Goal: Information Seeking & Learning: Learn about a topic

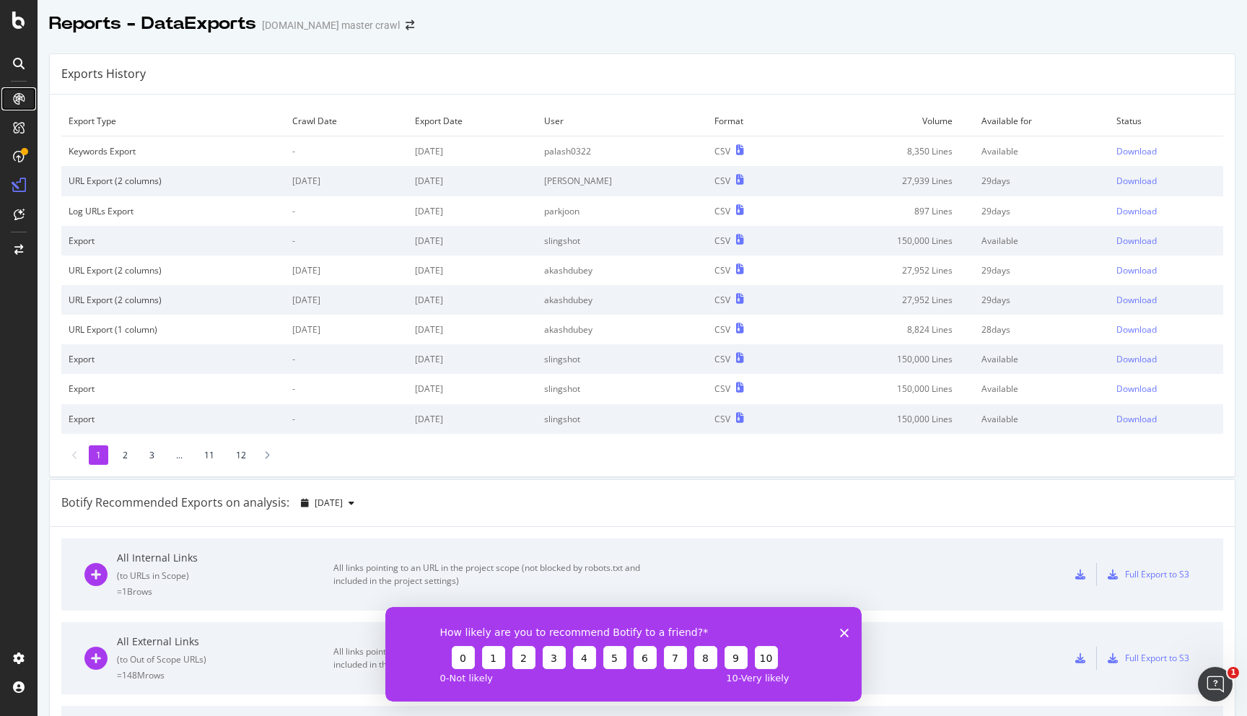
click at [17, 99] on icon at bounding box center [19, 99] width 12 height 12
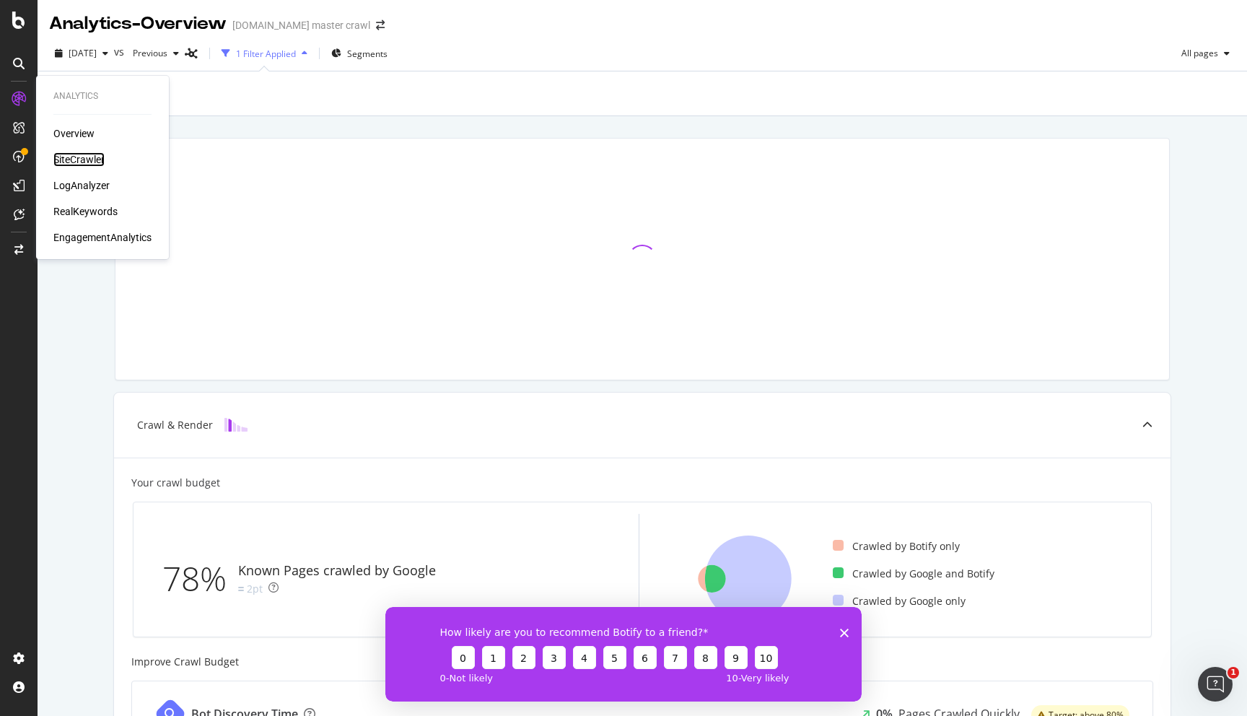
click at [71, 154] on div "SiteCrawler" at bounding box center [78, 159] width 51 height 14
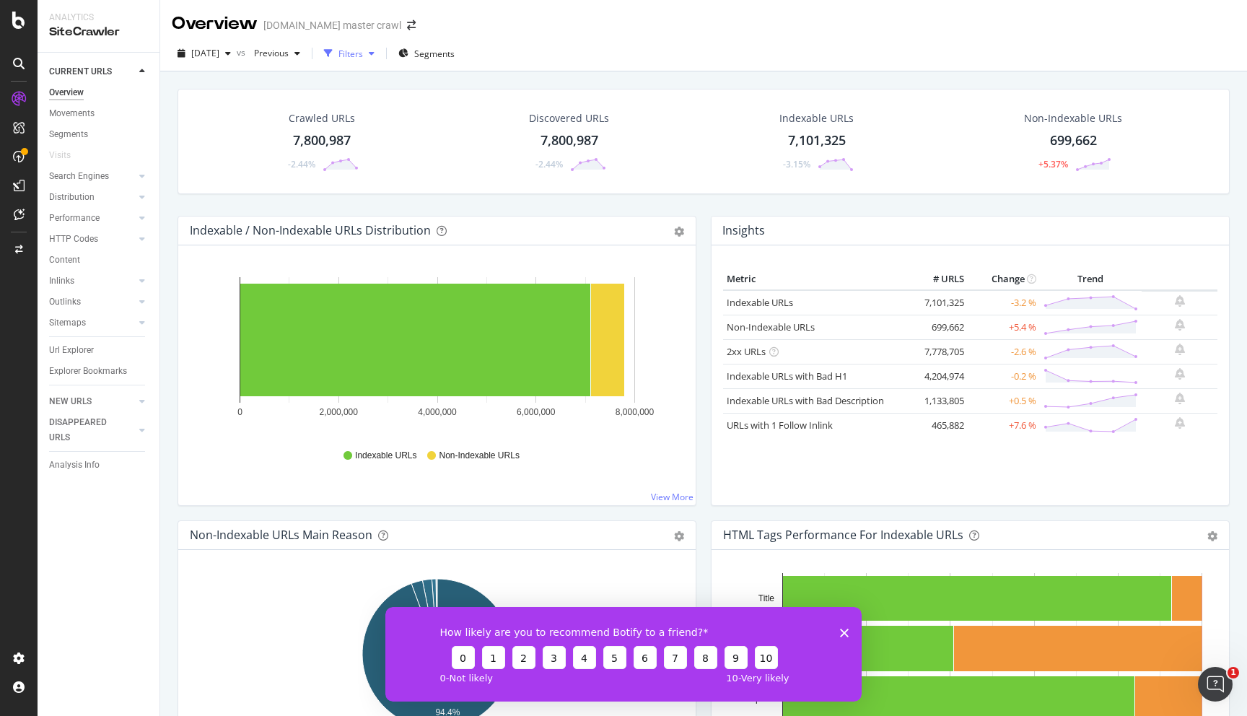
click at [363, 54] on div "Filters" at bounding box center [350, 54] width 25 height 12
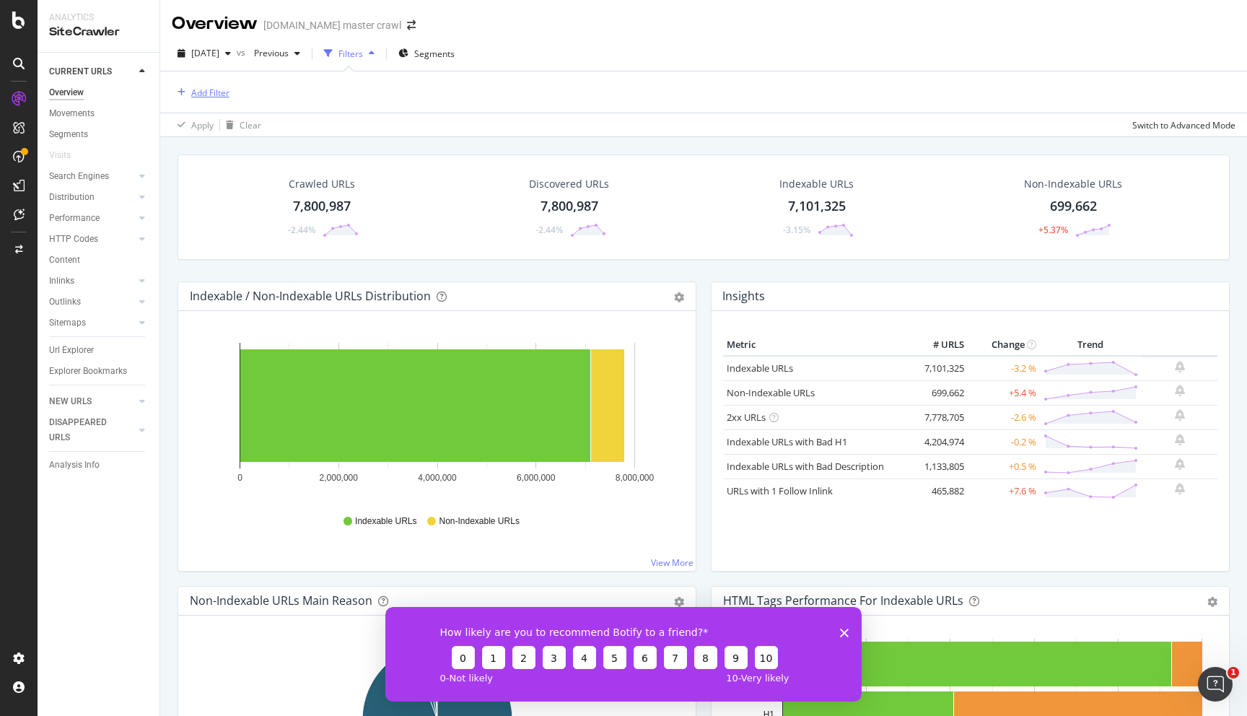
click at [213, 88] on div "Add Filter" at bounding box center [210, 93] width 38 height 12
click at [476, 76] on div "Add Filter" at bounding box center [704, 91] width 1064 height 41
click at [74, 343] on div "Url Explorer" at bounding box center [71, 350] width 45 height 15
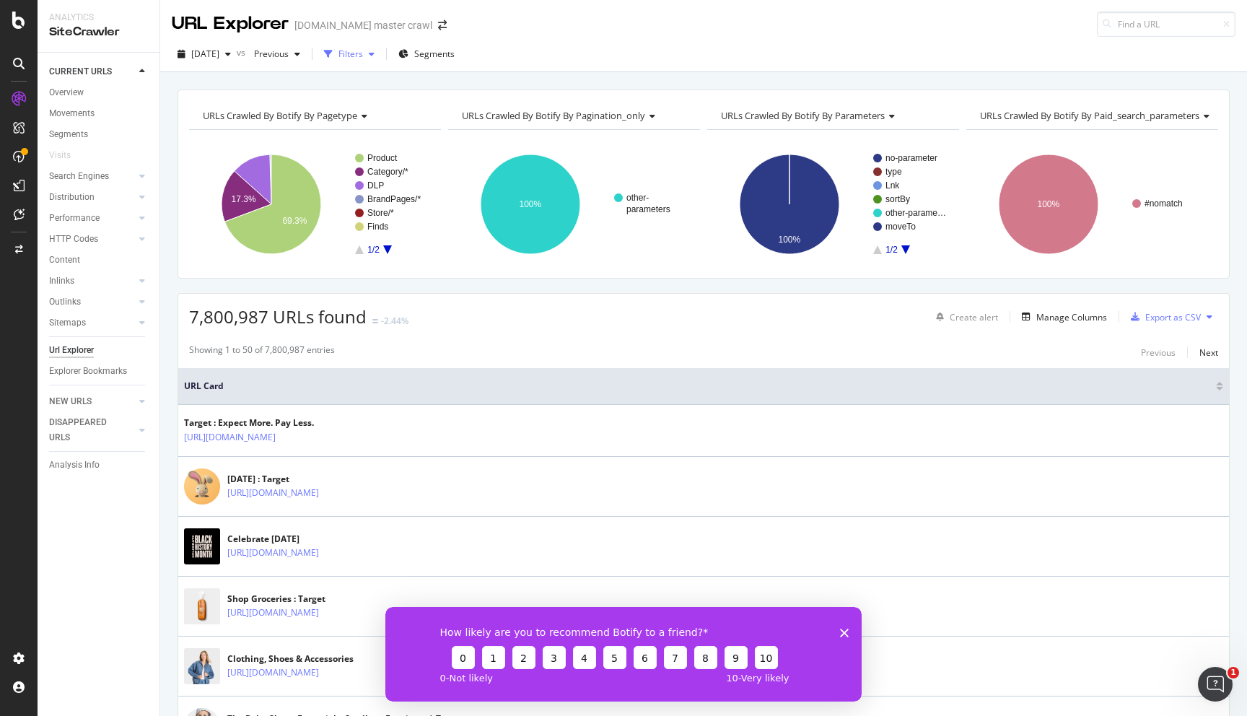
click at [363, 57] on div "Filters" at bounding box center [350, 54] width 25 height 12
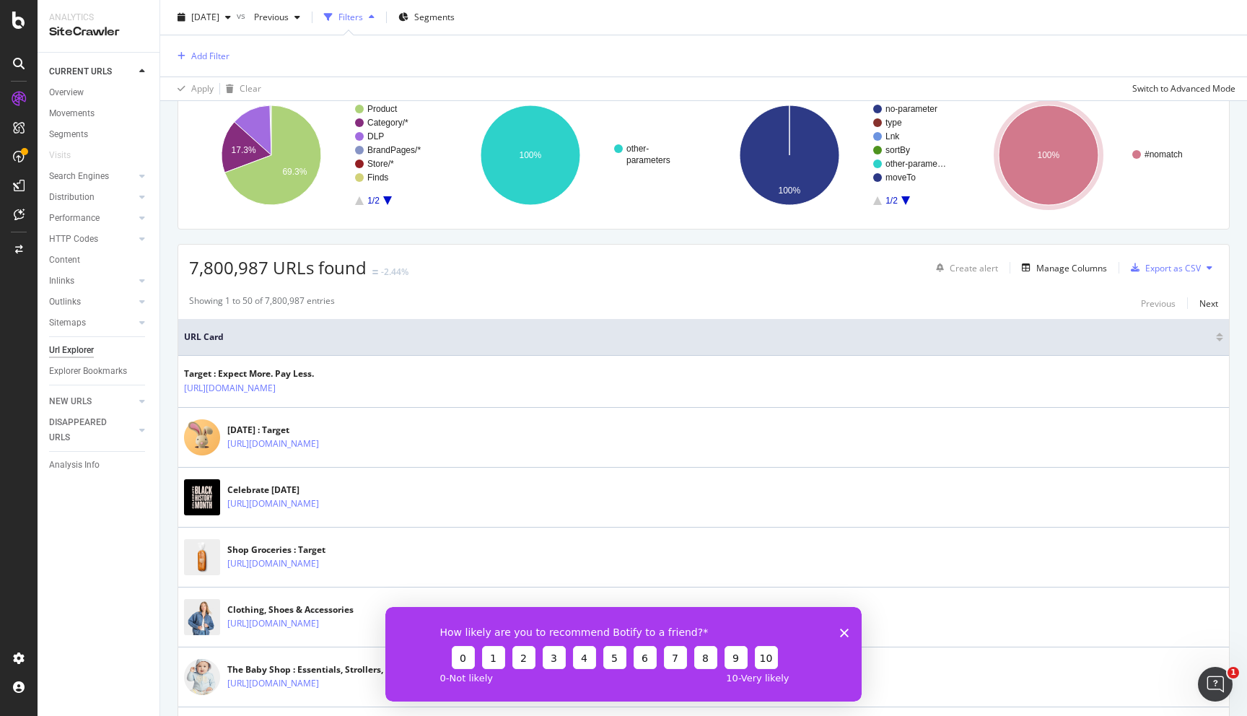
scroll to position [198, 0]
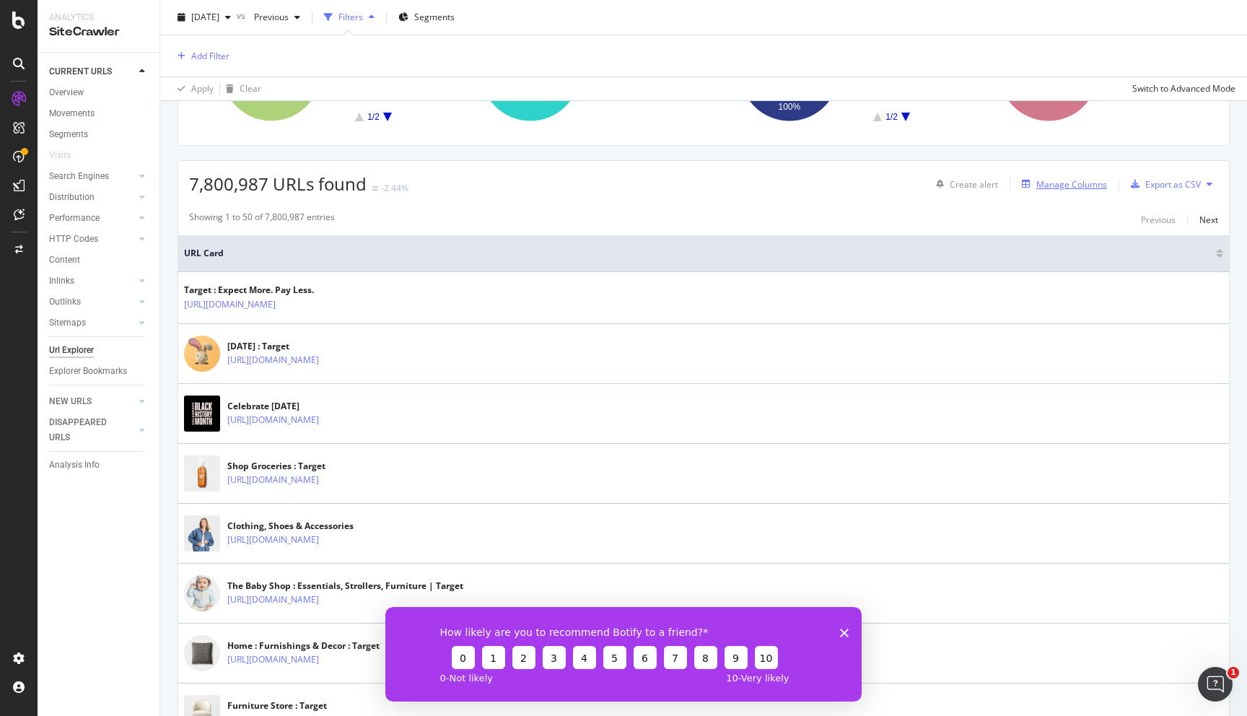
click at [1080, 184] on div "Manage Columns" at bounding box center [1071, 184] width 71 height 12
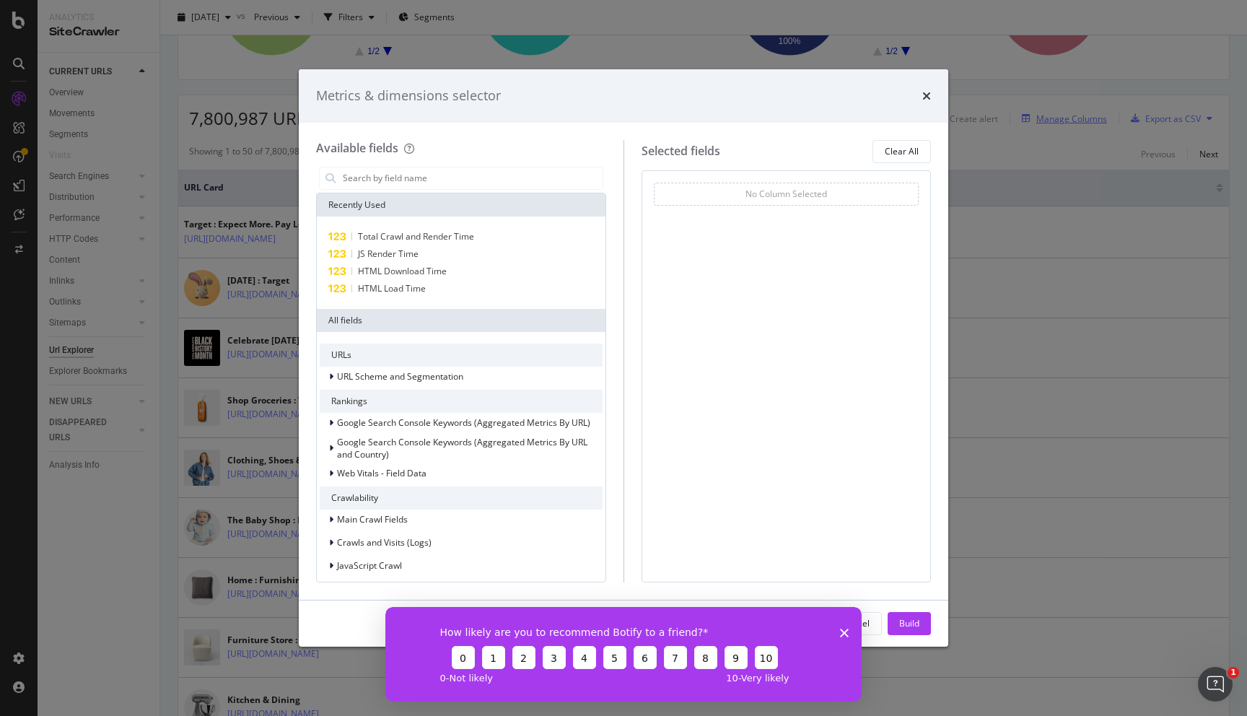
scroll to position [133, 0]
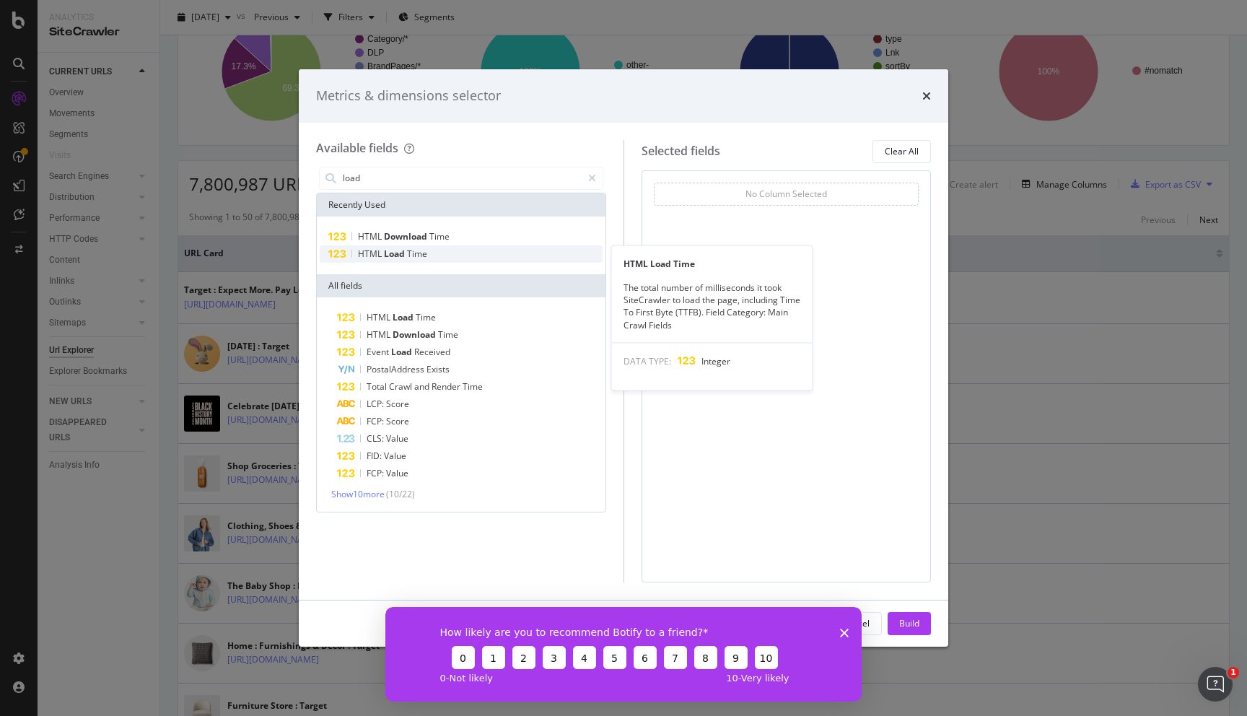
type input "load"
click at [400, 248] on span "Load" at bounding box center [395, 254] width 23 height 12
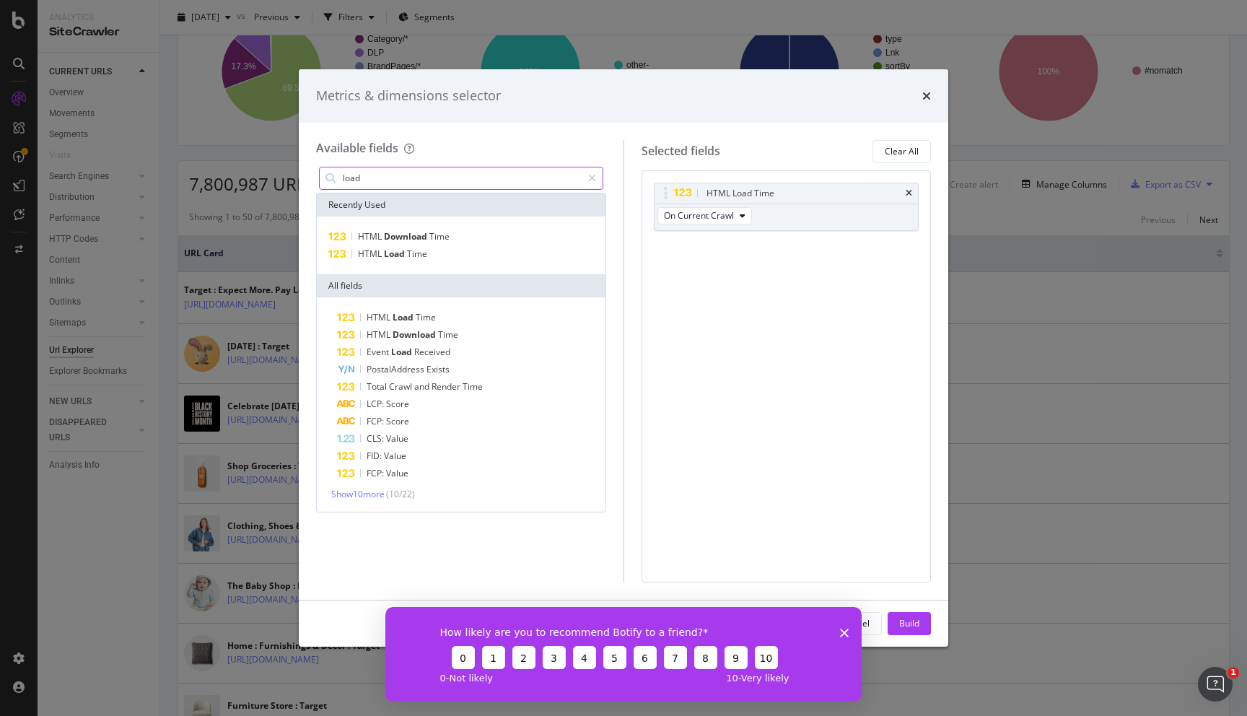
click at [841, 632] on icon "Close survey" at bounding box center [844, 632] width 9 height 9
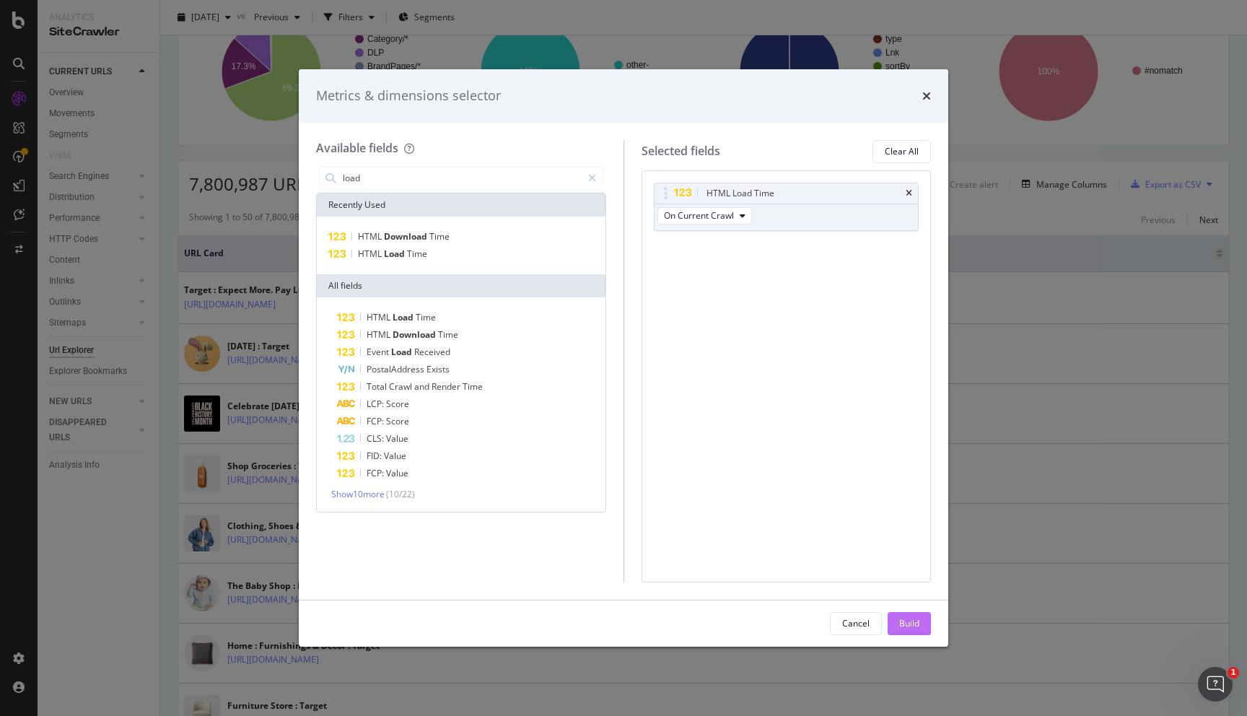
click at [911, 629] on div "Build" at bounding box center [909, 623] width 20 height 12
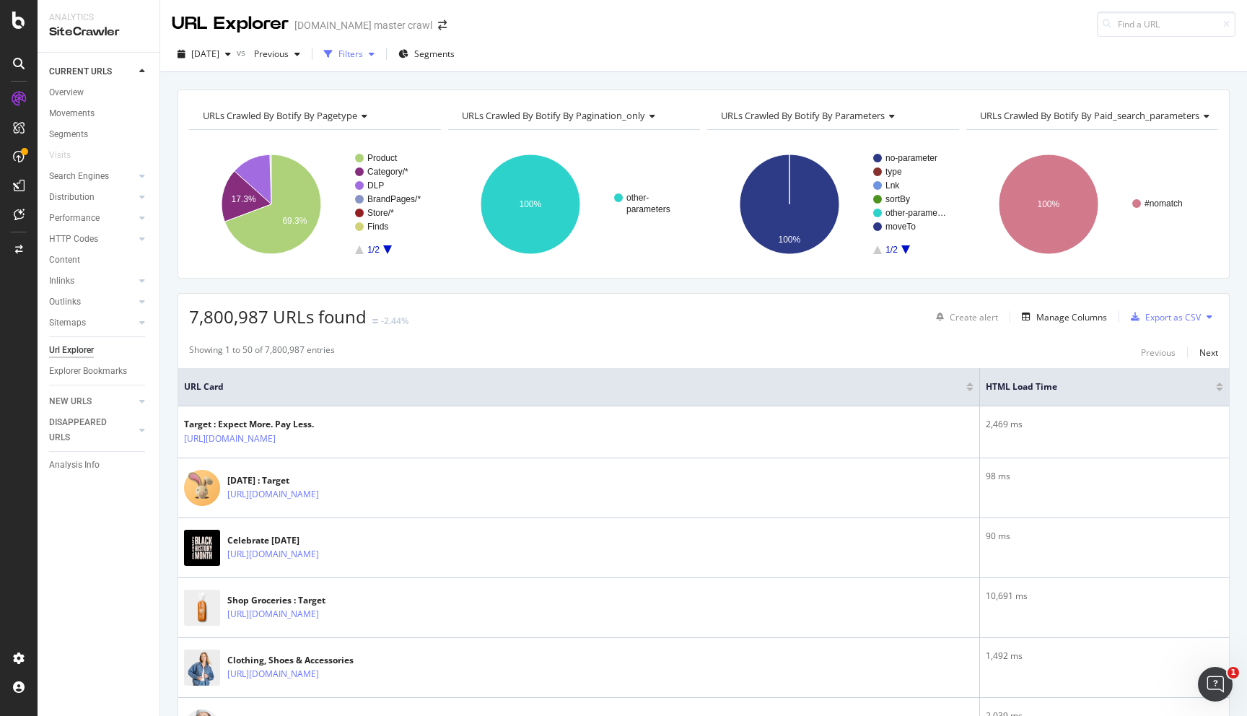
click at [338, 53] on div "button" at bounding box center [328, 54] width 20 height 20
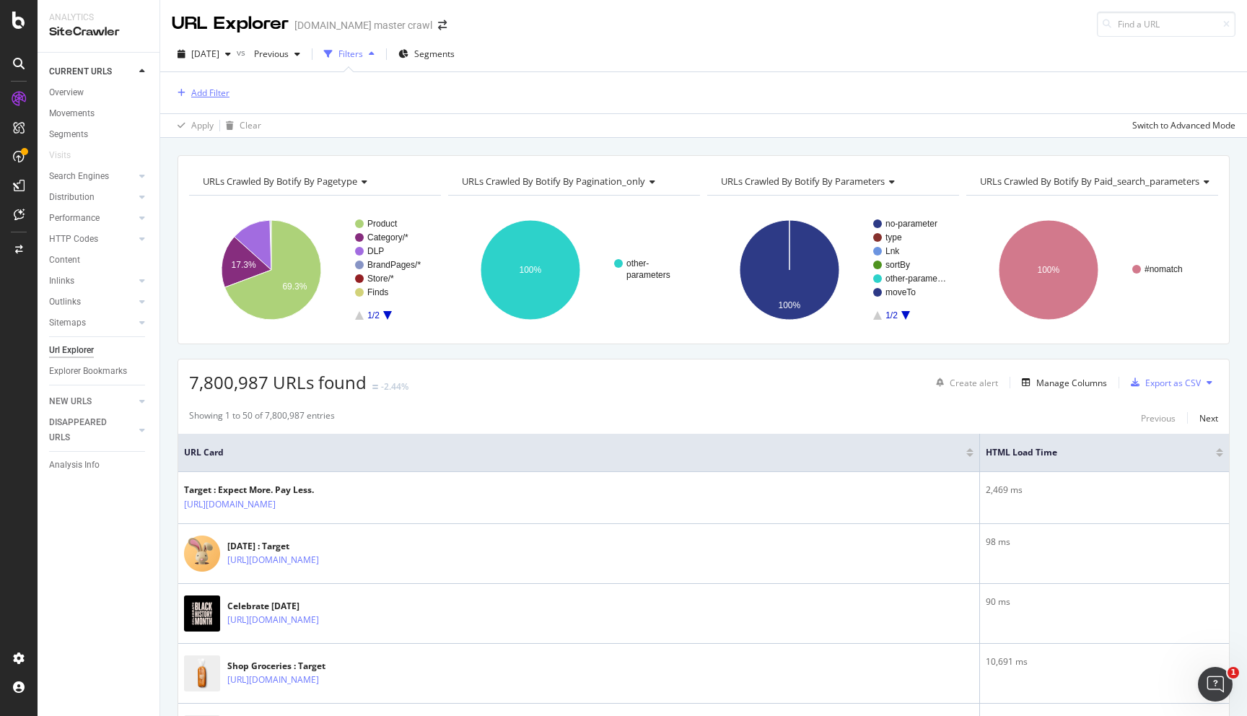
click at [202, 95] on div "Add Filter" at bounding box center [210, 93] width 38 height 12
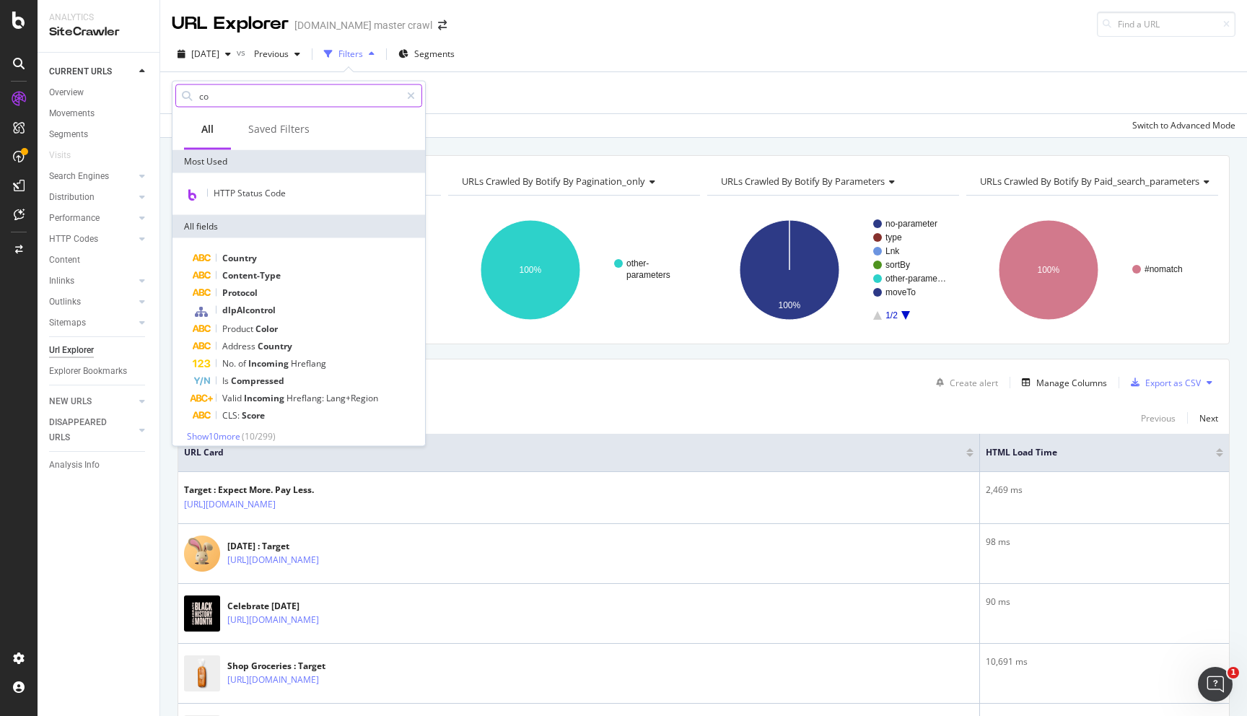
type input "c"
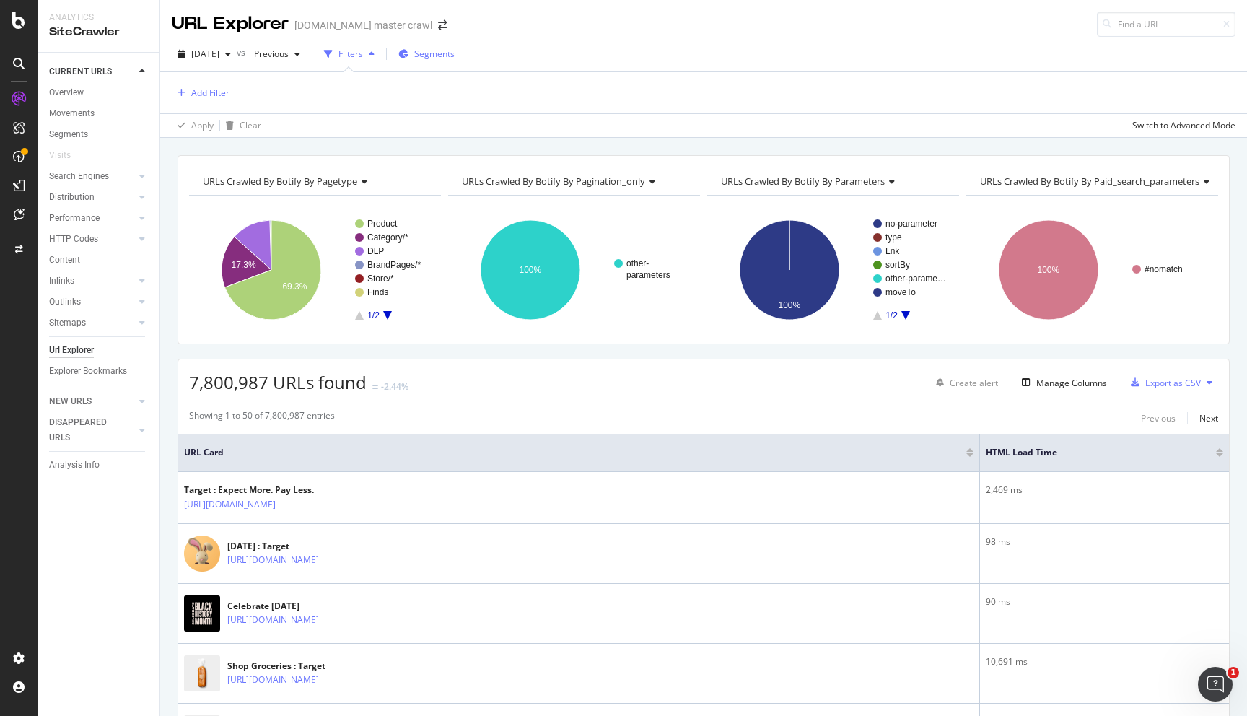
click at [455, 53] on span "Segments" at bounding box center [434, 54] width 40 height 12
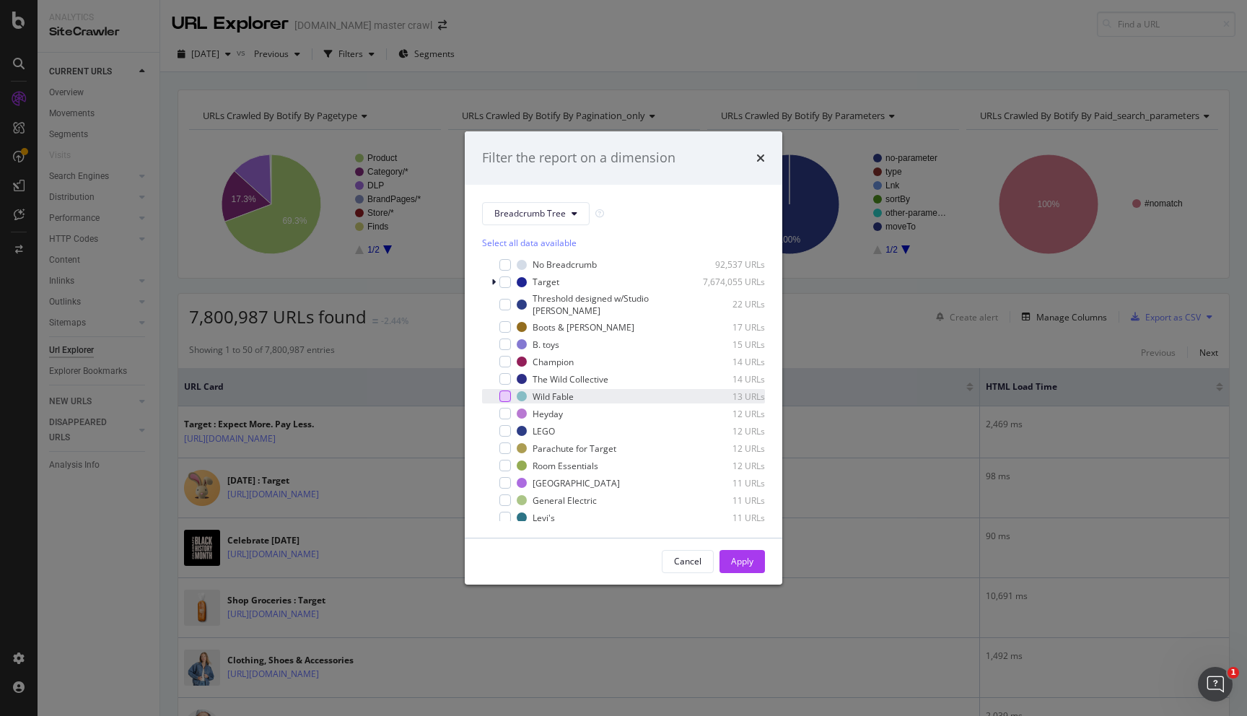
scroll to position [22, 0]
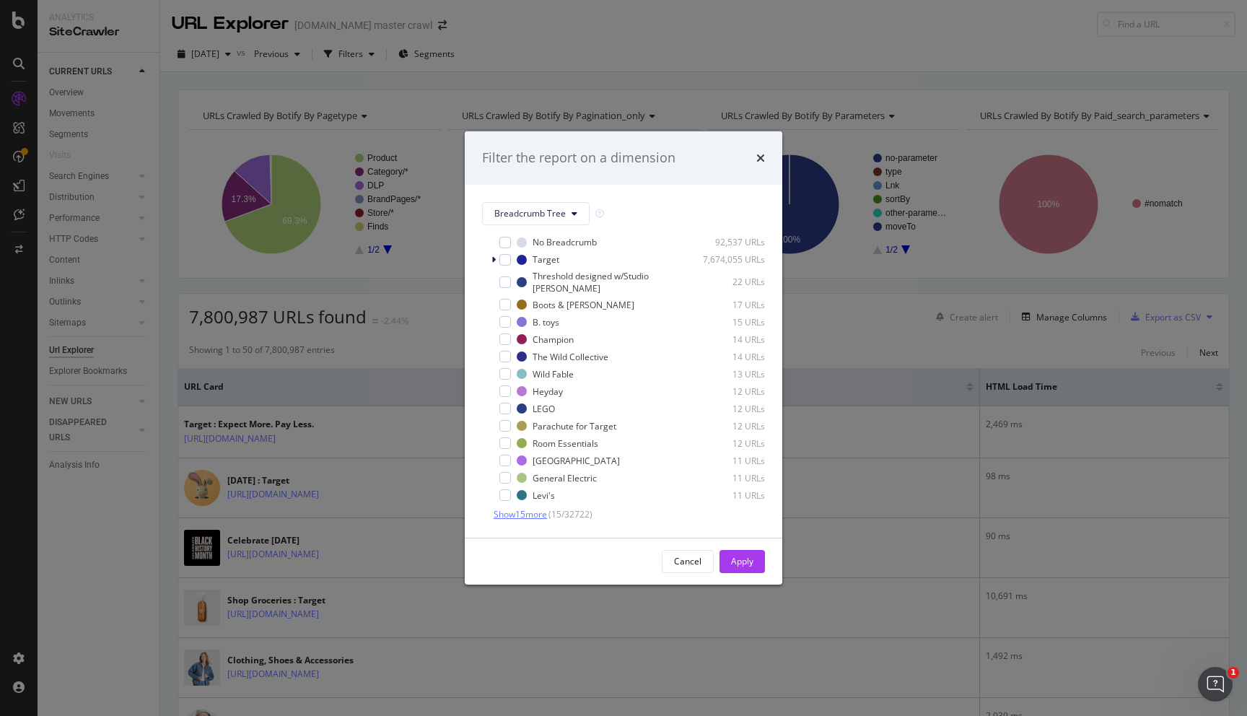
click at [504, 515] on span "Show 15 more" at bounding box center [520, 514] width 53 height 12
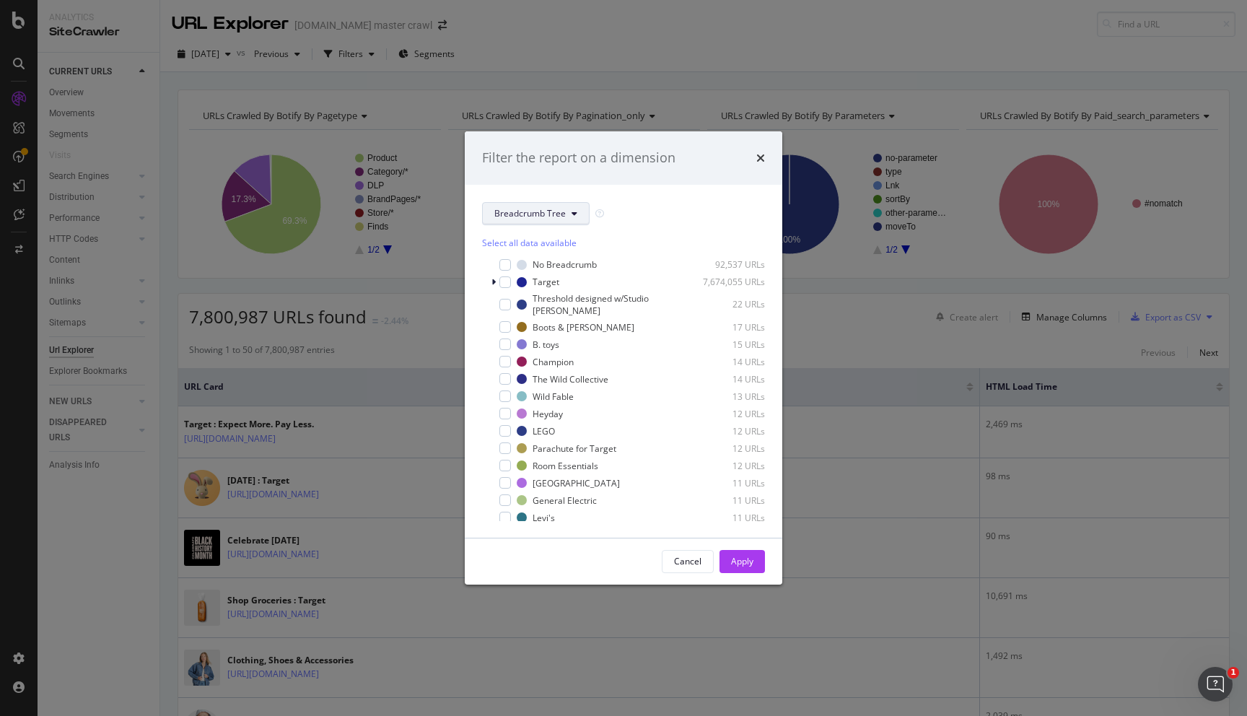
click at [540, 217] on span "Breadcrumb Tree" at bounding box center [529, 213] width 71 height 12
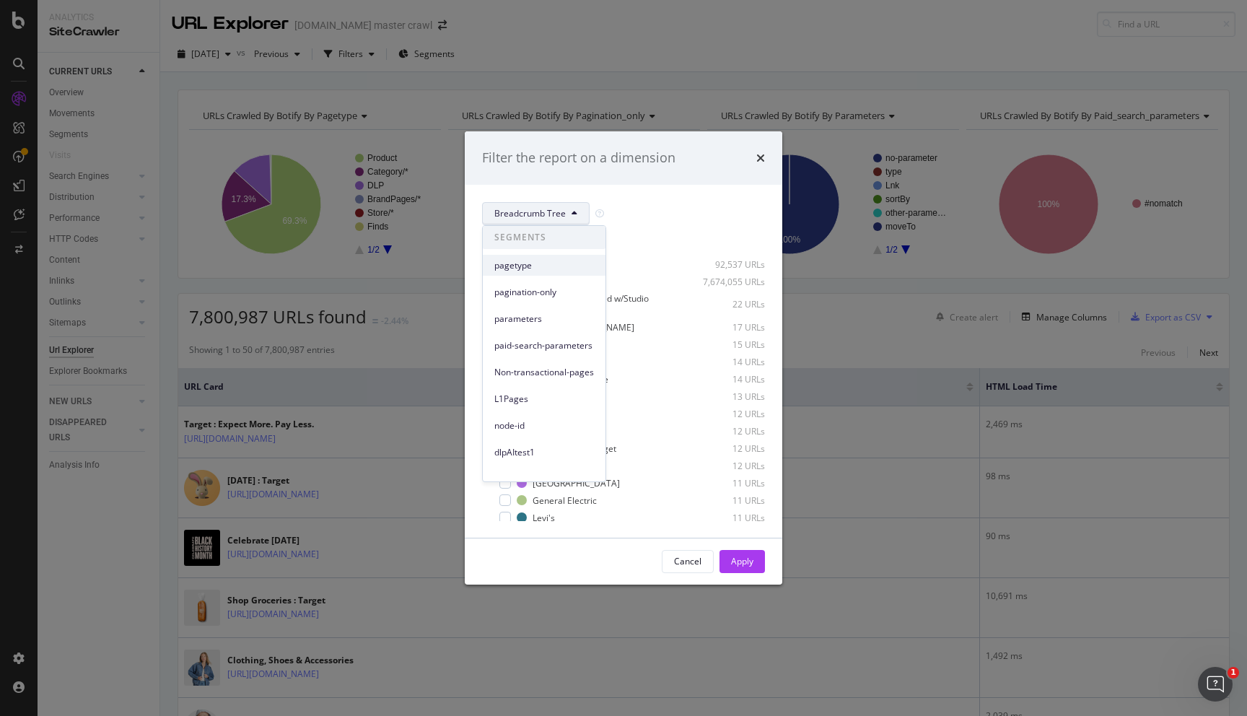
click at [529, 263] on span "pagetype" at bounding box center [544, 265] width 100 height 13
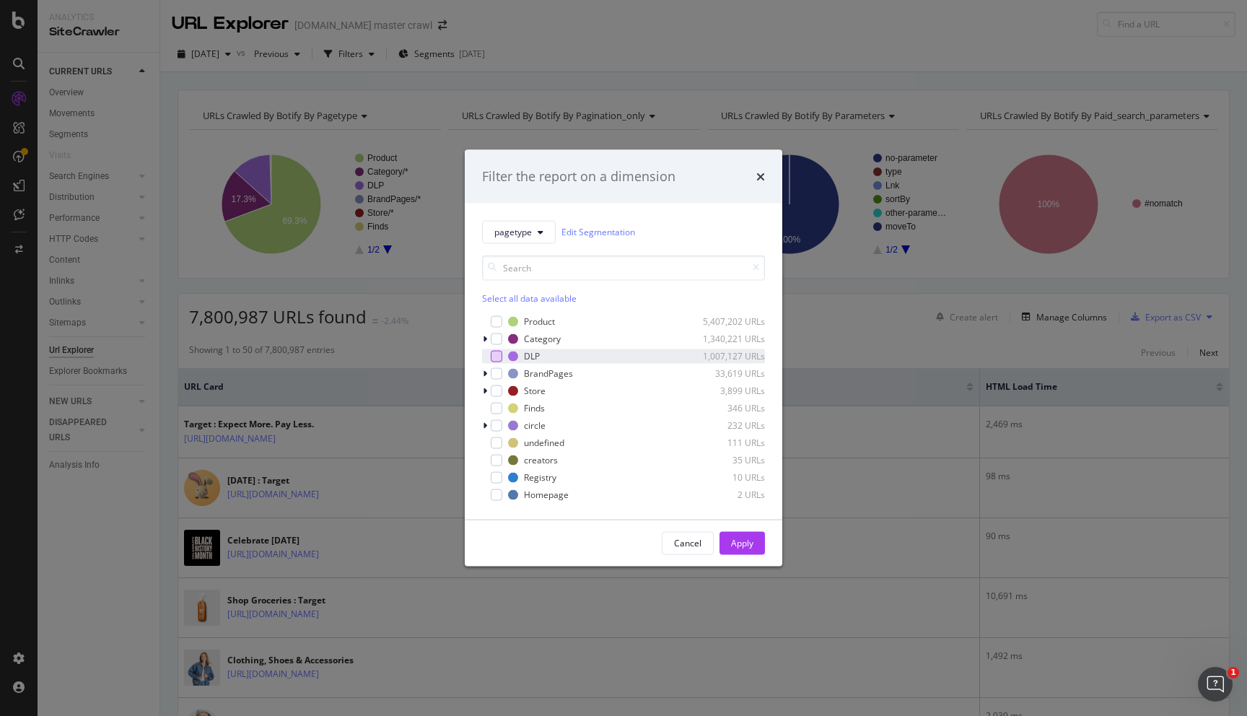
click at [494, 351] on div "modal" at bounding box center [497, 356] width 12 height 12
click at [749, 548] on div "Apply" at bounding box center [742, 543] width 22 height 12
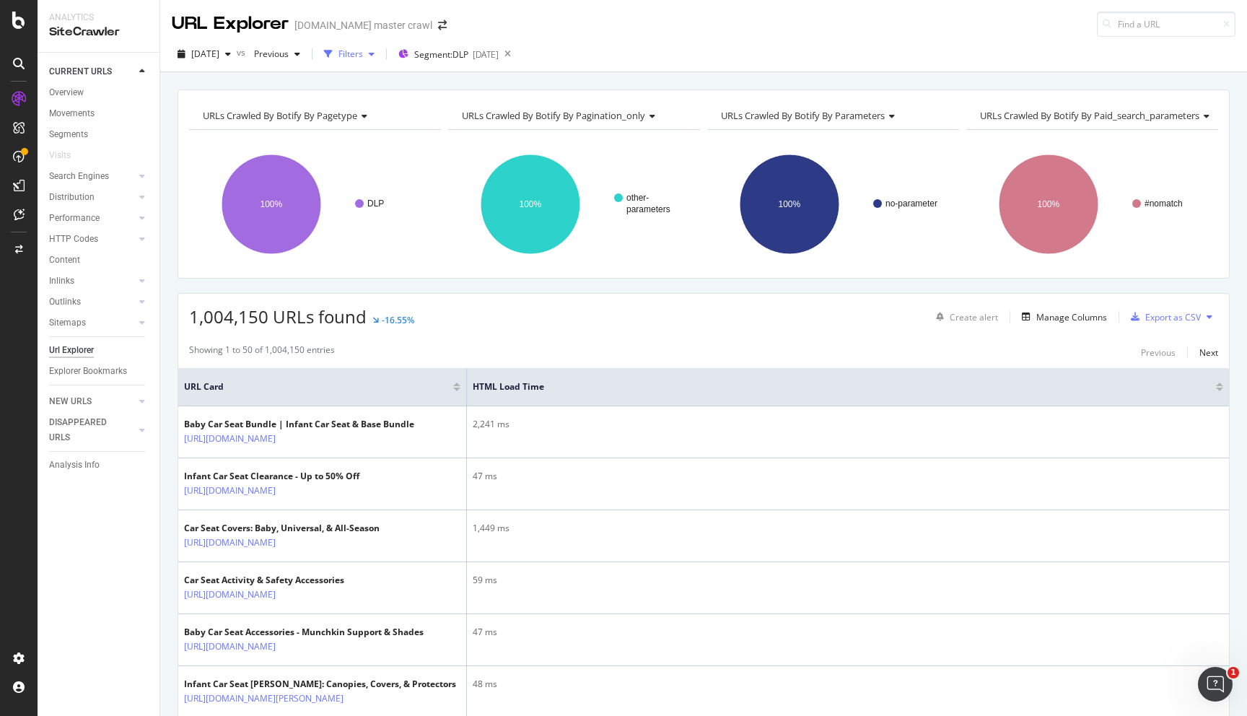
click at [363, 56] on div "Filters" at bounding box center [350, 54] width 25 height 12
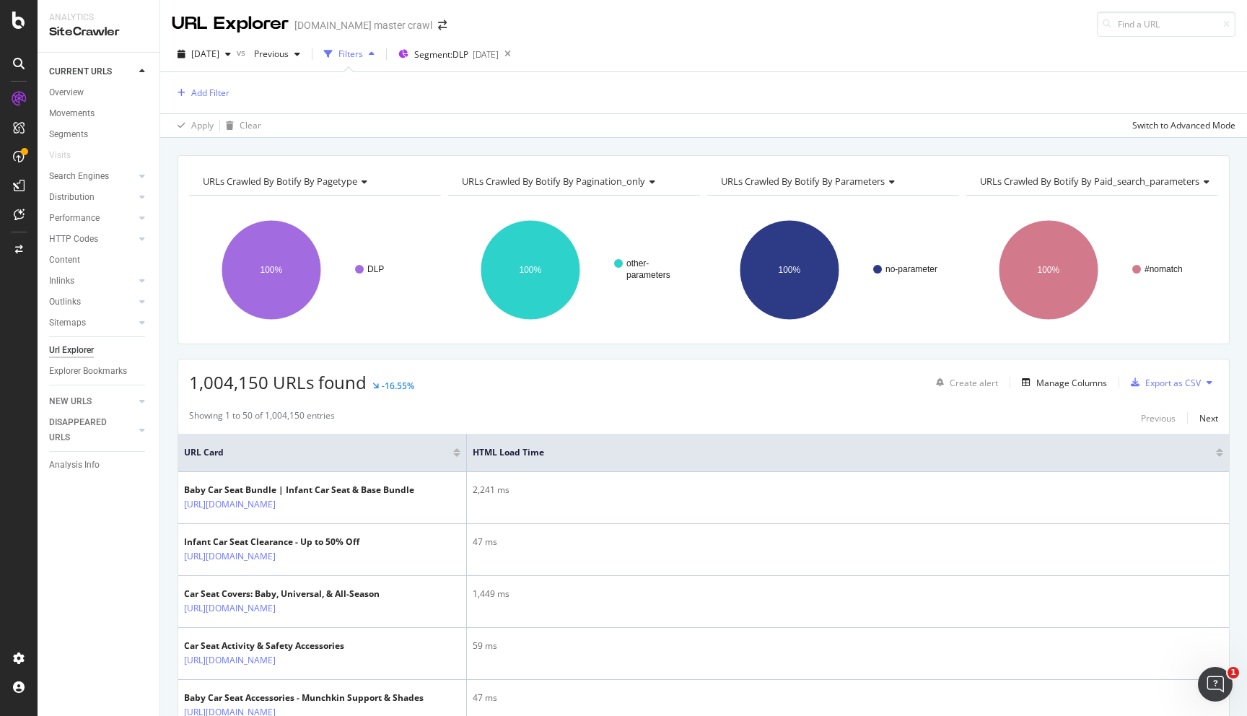
click at [363, 56] on div "Filters" at bounding box center [350, 54] width 25 height 12
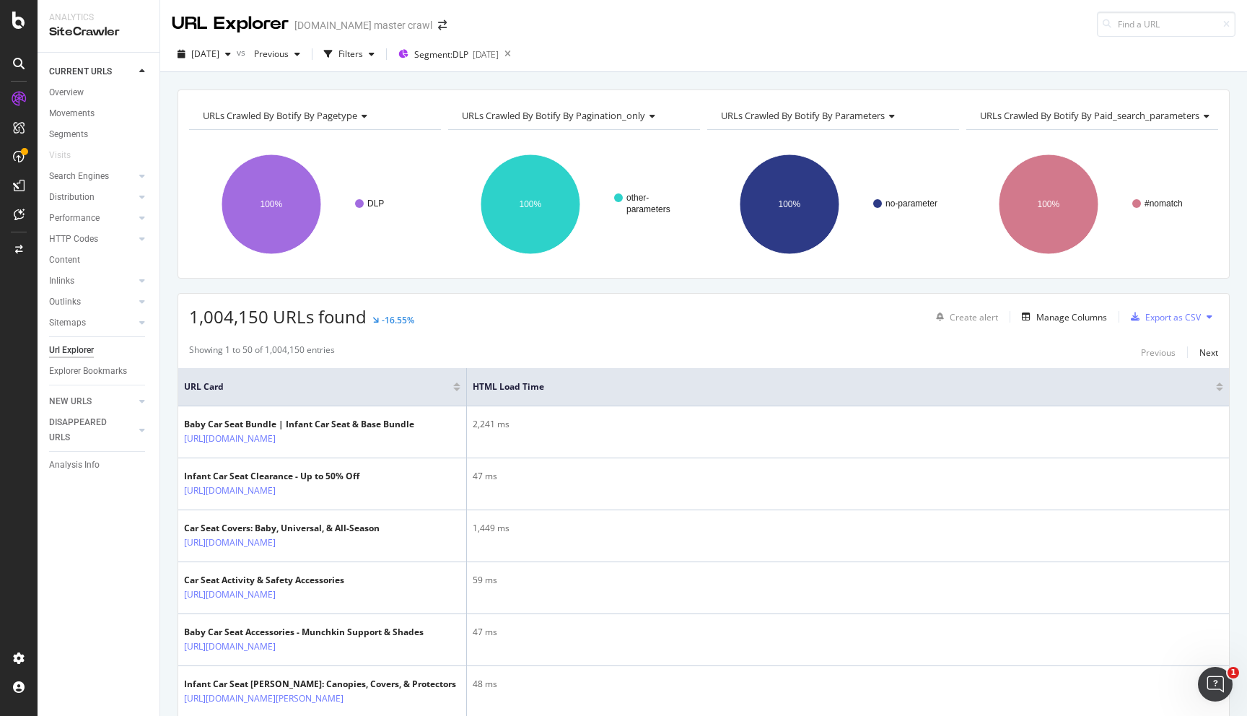
click at [1217, 385] on div at bounding box center [1219, 384] width 7 height 4
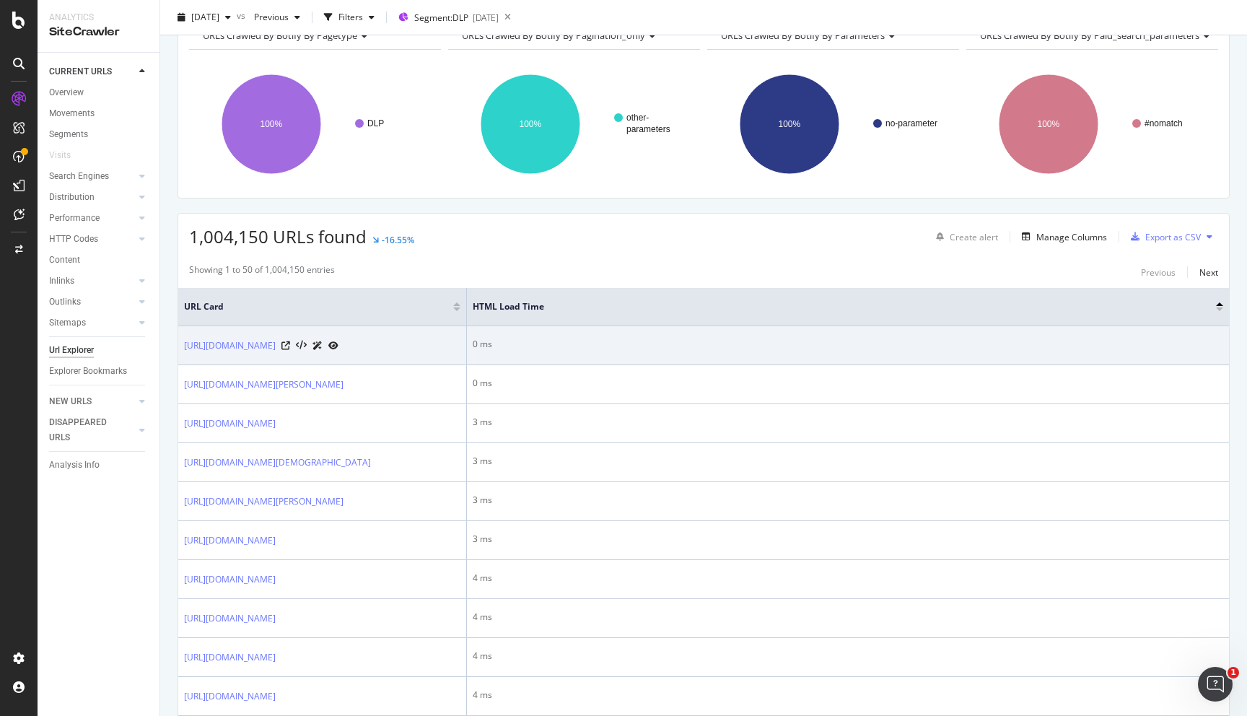
scroll to position [73, 0]
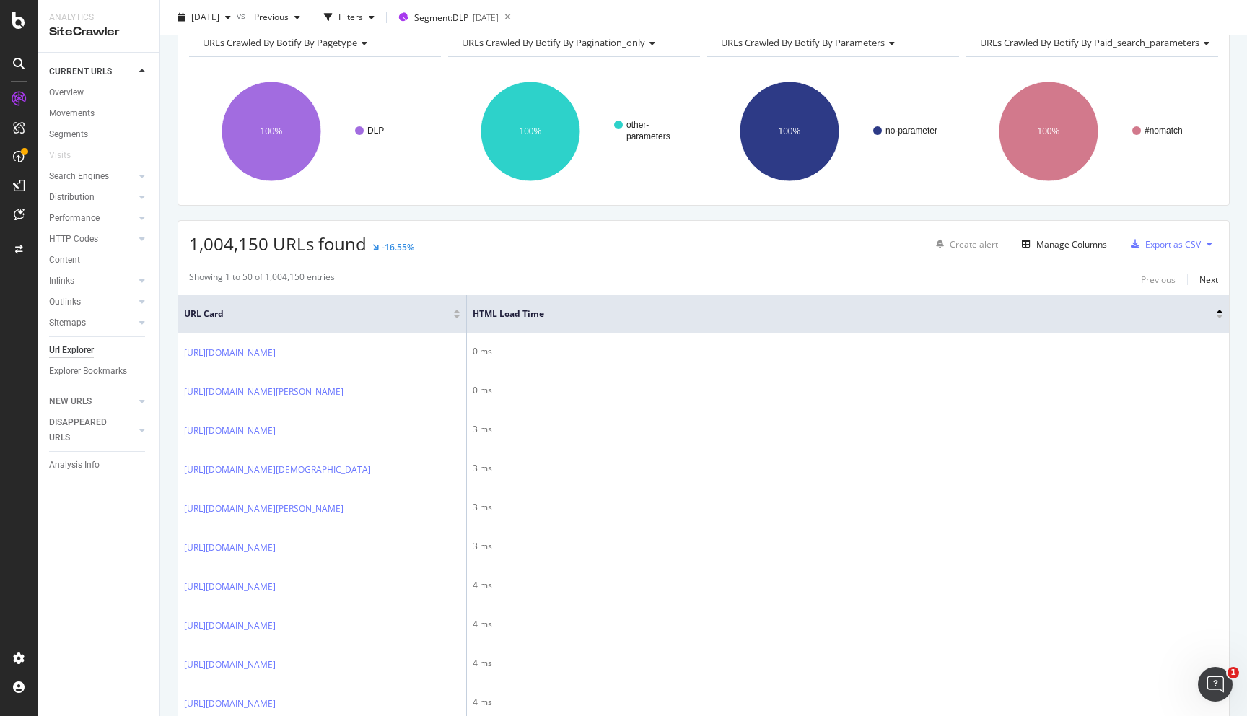
click at [1221, 311] on div at bounding box center [1219, 312] width 7 height 4
click at [1221, 317] on div at bounding box center [1219, 317] width 7 height 4
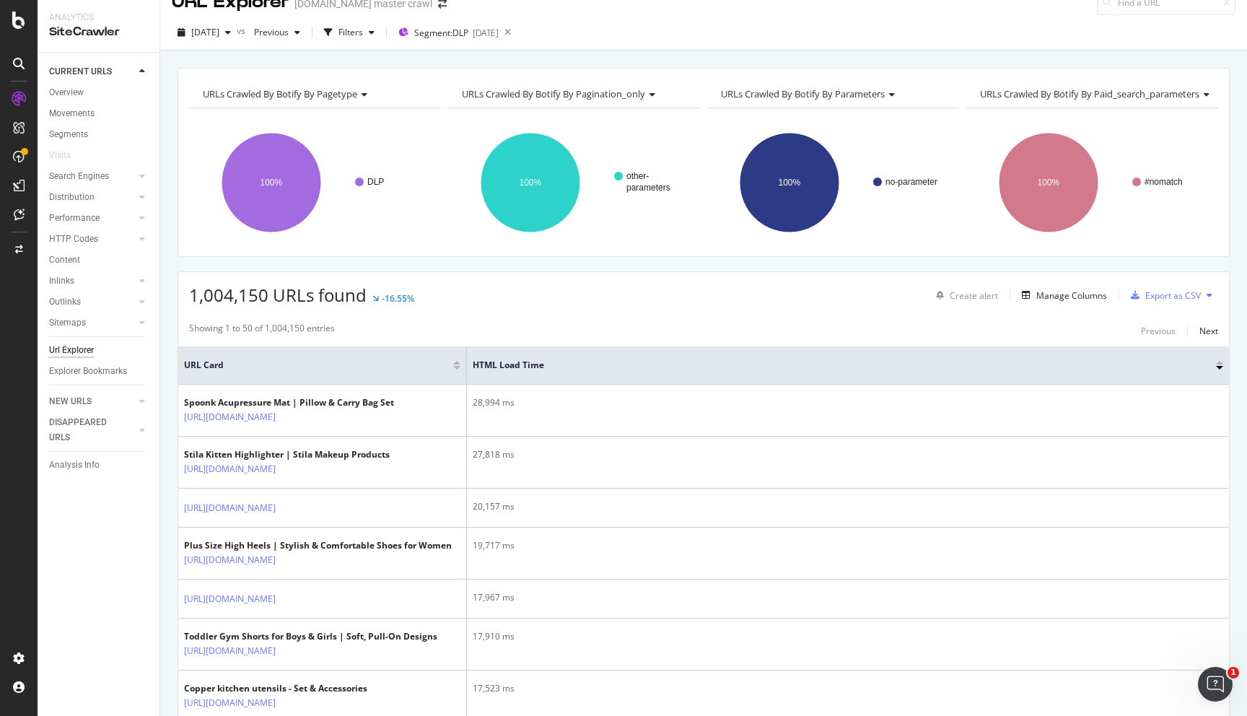
scroll to position [13, 0]
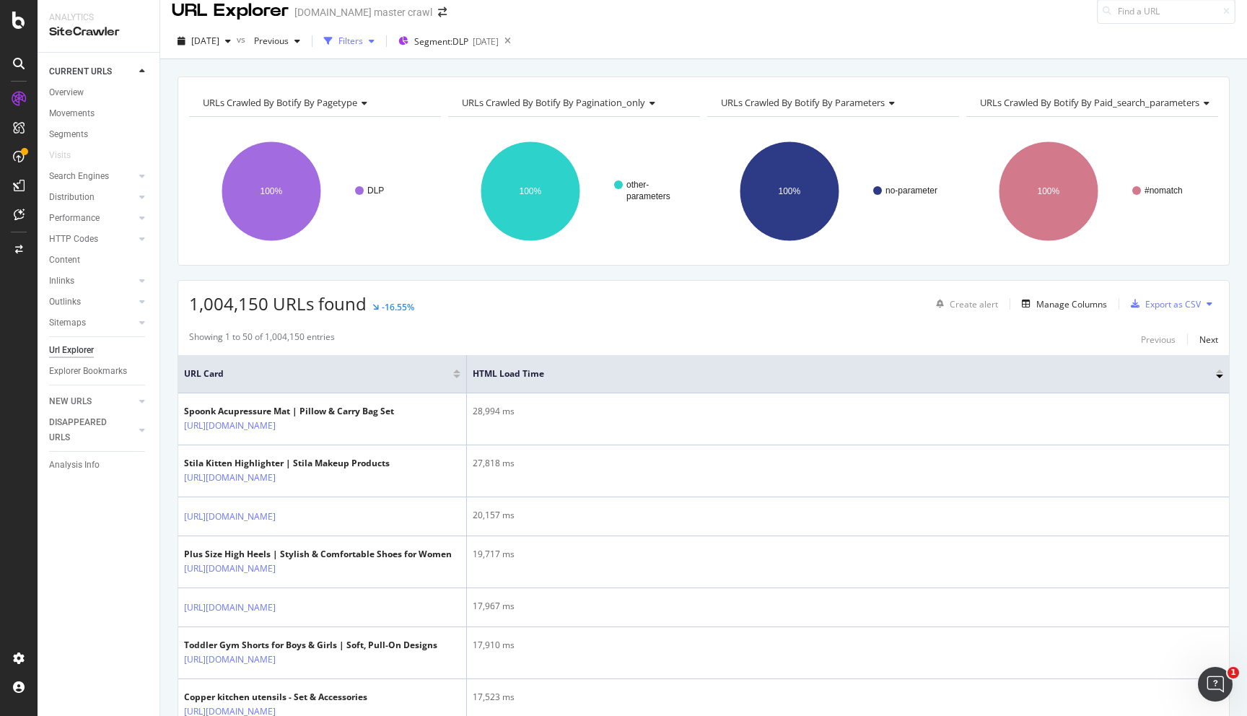
click at [363, 45] on div "Filters" at bounding box center [350, 41] width 25 height 12
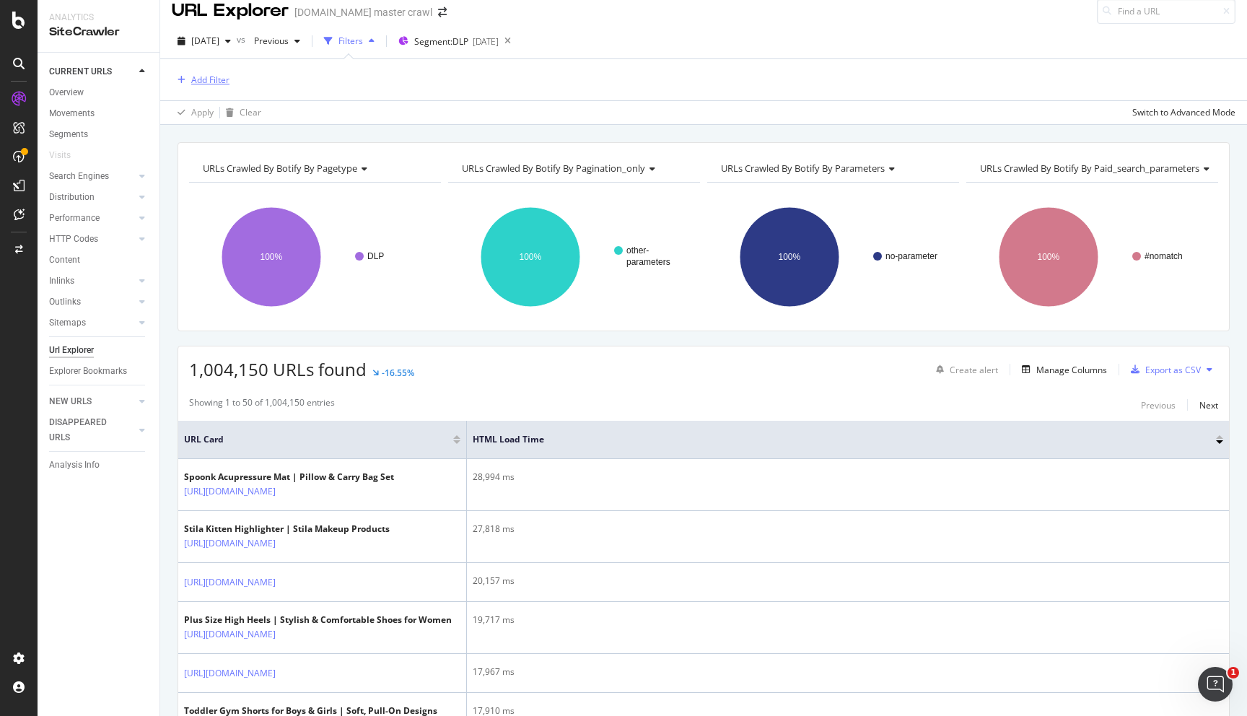
click at [183, 79] on icon "button" at bounding box center [182, 80] width 8 height 9
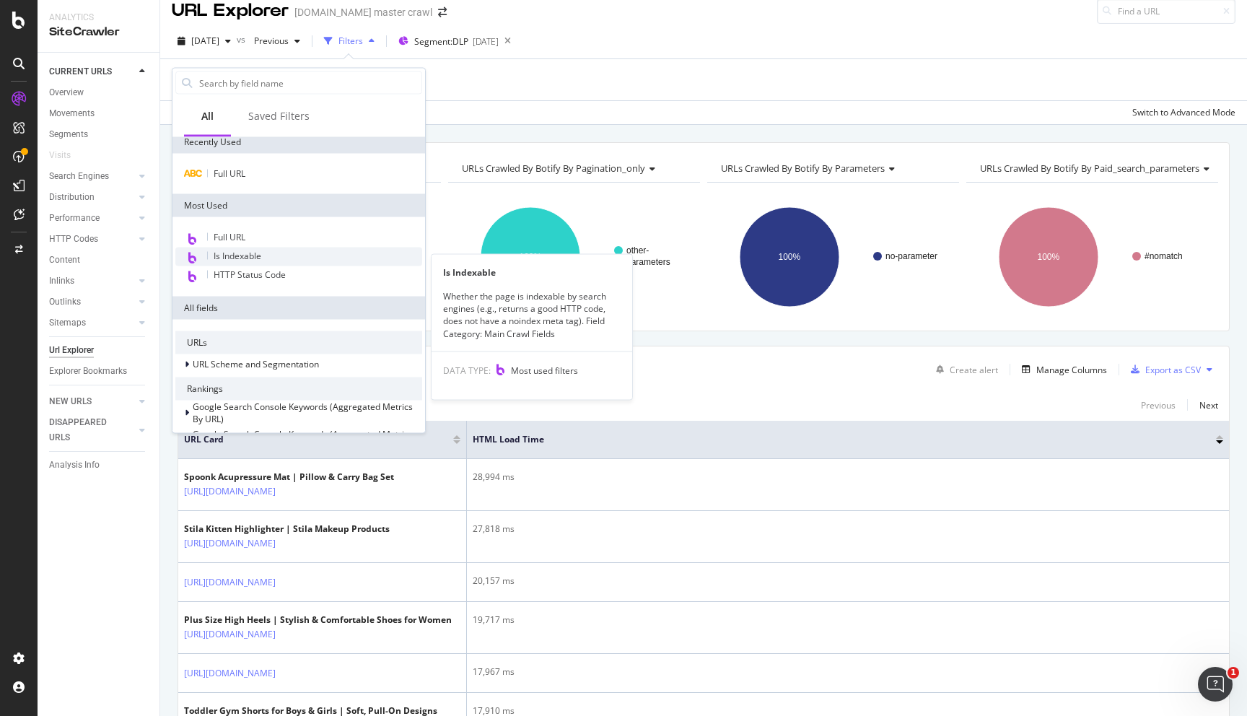
scroll to position [0, 0]
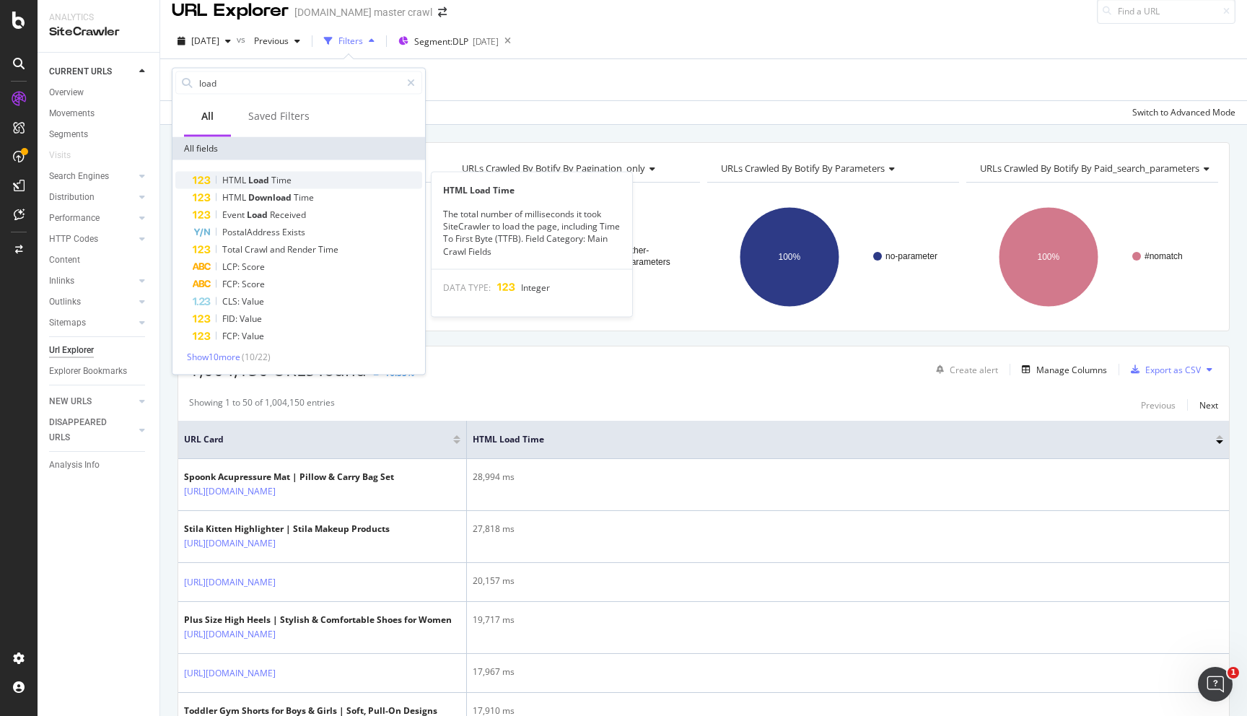
type input "load"
click at [250, 184] on span "Load" at bounding box center [259, 180] width 23 height 12
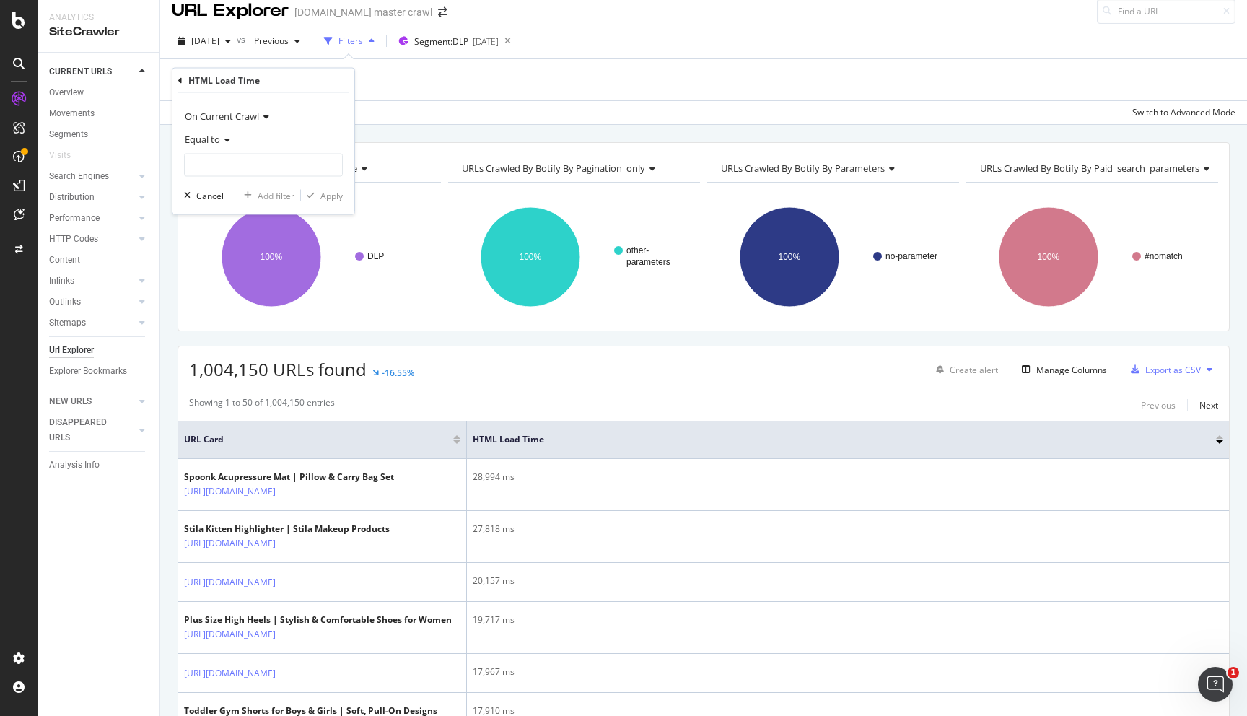
click at [219, 141] on span "Equal to" at bounding box center [202, 139] width 35 height 13
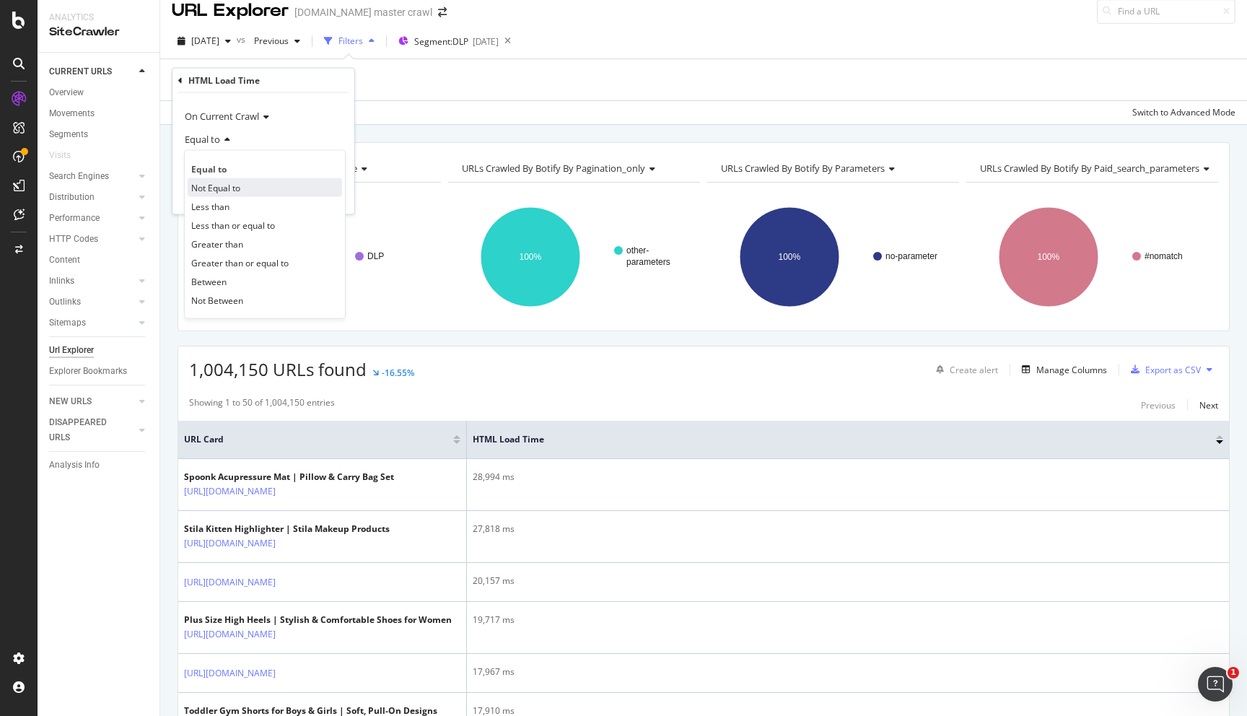
click at [247, 185] on div "Not Equal to" at bounding box center [265, 187] width 154 height 19
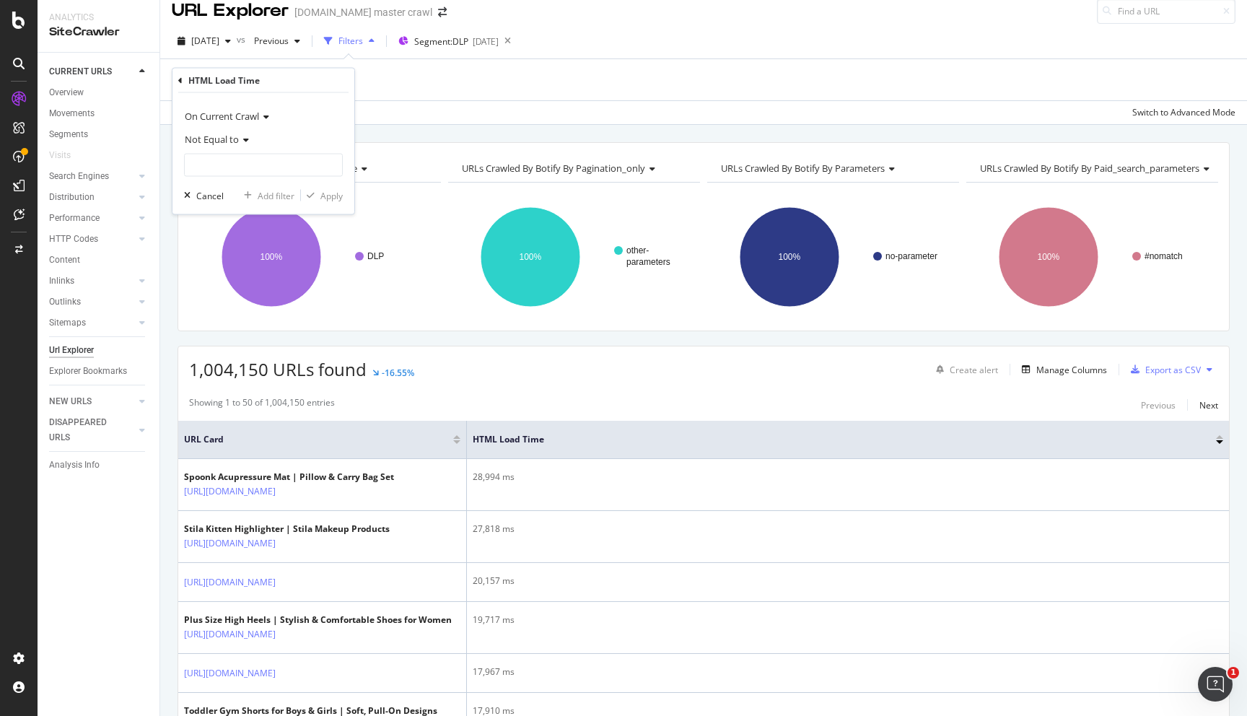
click at [227, 133] on span "Not Equal to" at bounding box center [212, 139] width 54 height 13
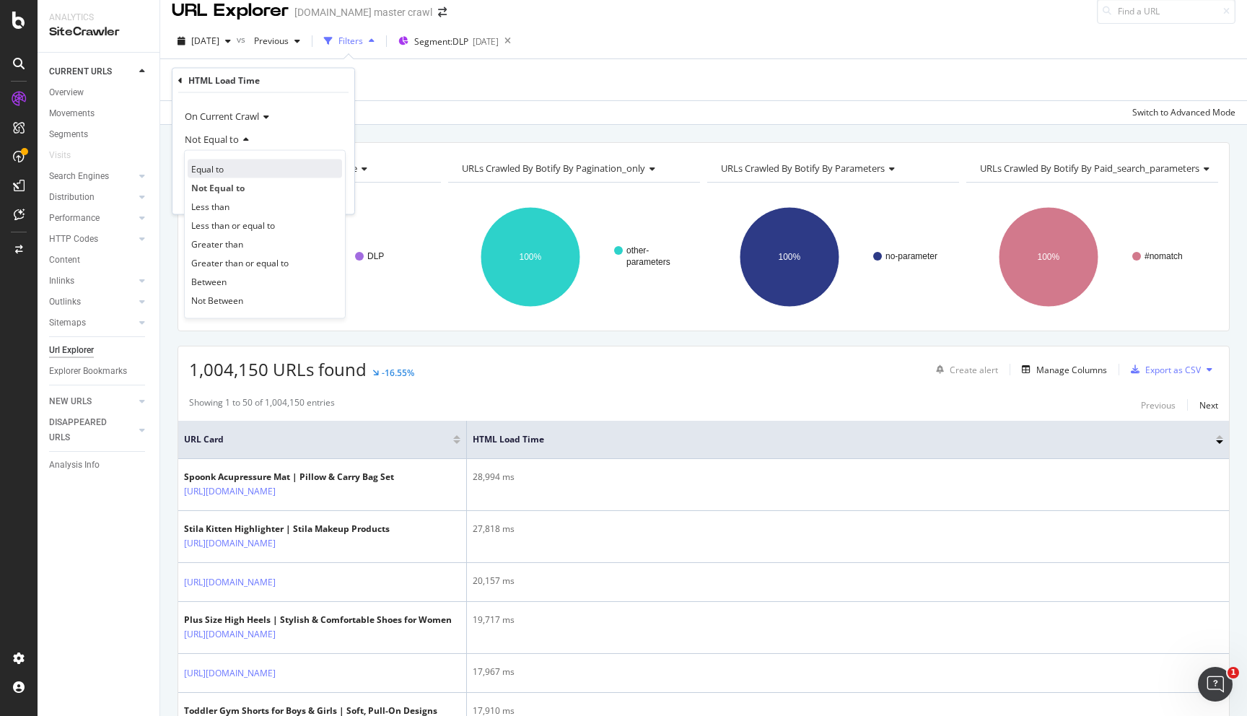
click at [221, 165] on span "Equal to" at bounding box center [207, 168] width 32 height 12
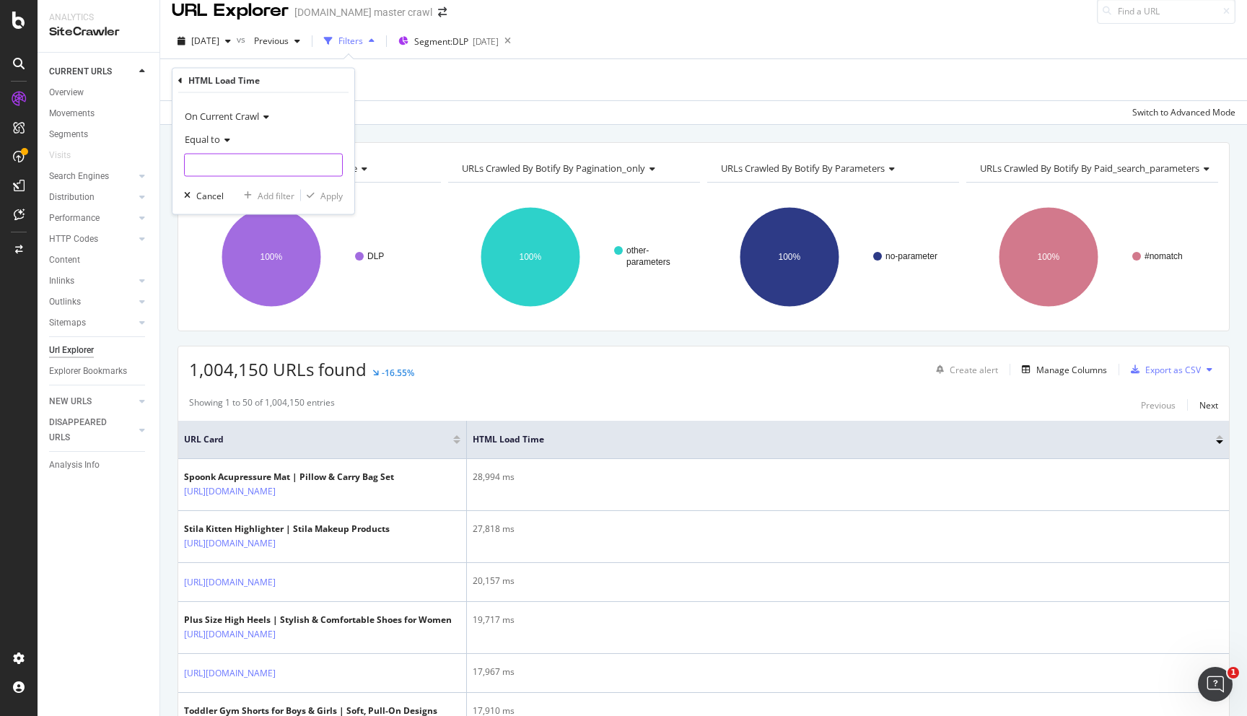
click at [235, 170] on input "number" at bounding box center [263, 165] width 159 height 23
click at [225, 162] on input "number" at bounding box center [263, 165] width 159 height 23
click at [216, 159] on input "number" at bounding box center [263, 165] width 159 height 23
type input "9"
click at [193, 191] on div "button" at bounding box center [187, 195] width 18 height 9
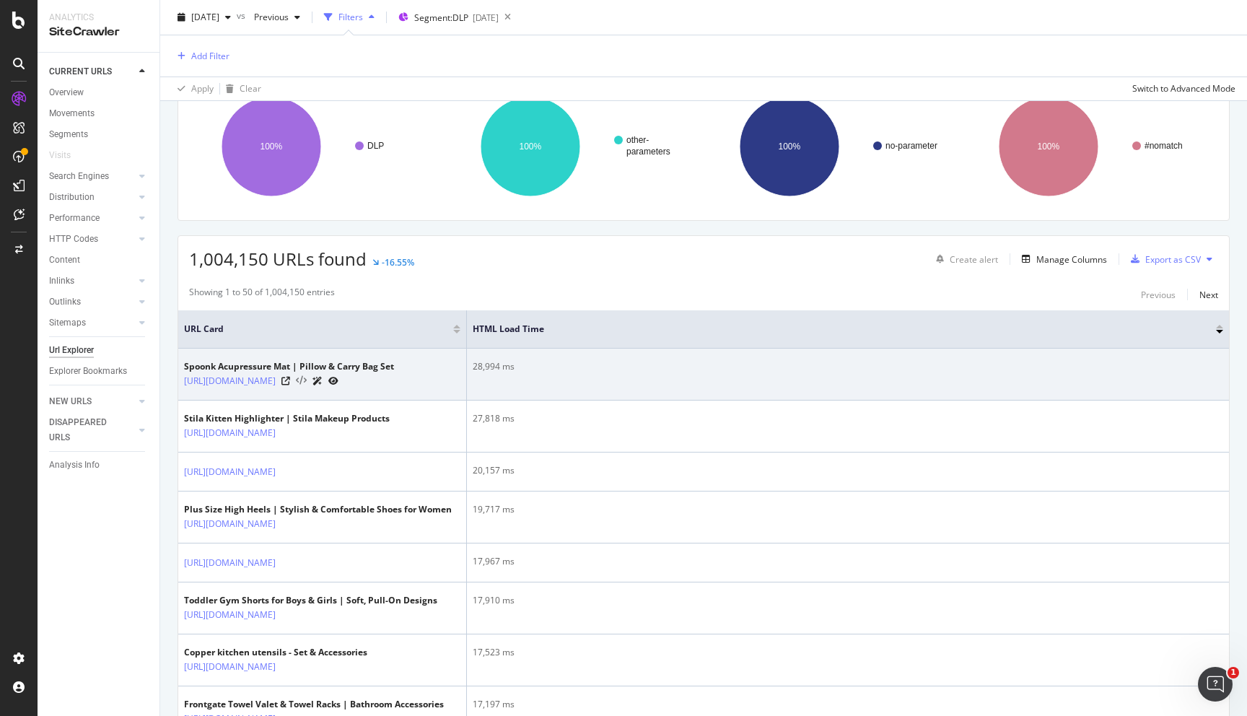
scroll to position [116, 0]
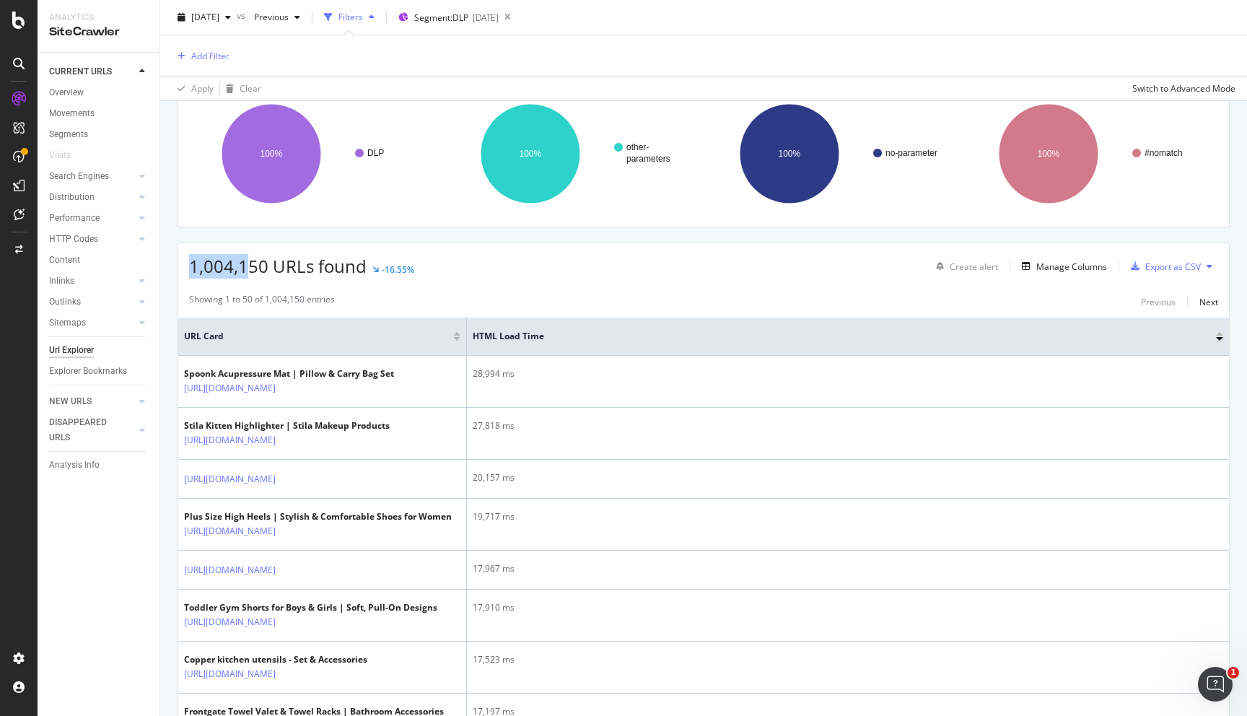
drag, startPoint x: 187, startPoint y: 269, endPoint x: 248, endPoint y: 268, distance: 60.6
click at [248, 268] on div "1,004,150 URLs found -16.55% Create alert Manage Columns Export as CSV" at bounding box center [703, 260] width 1051 height 35
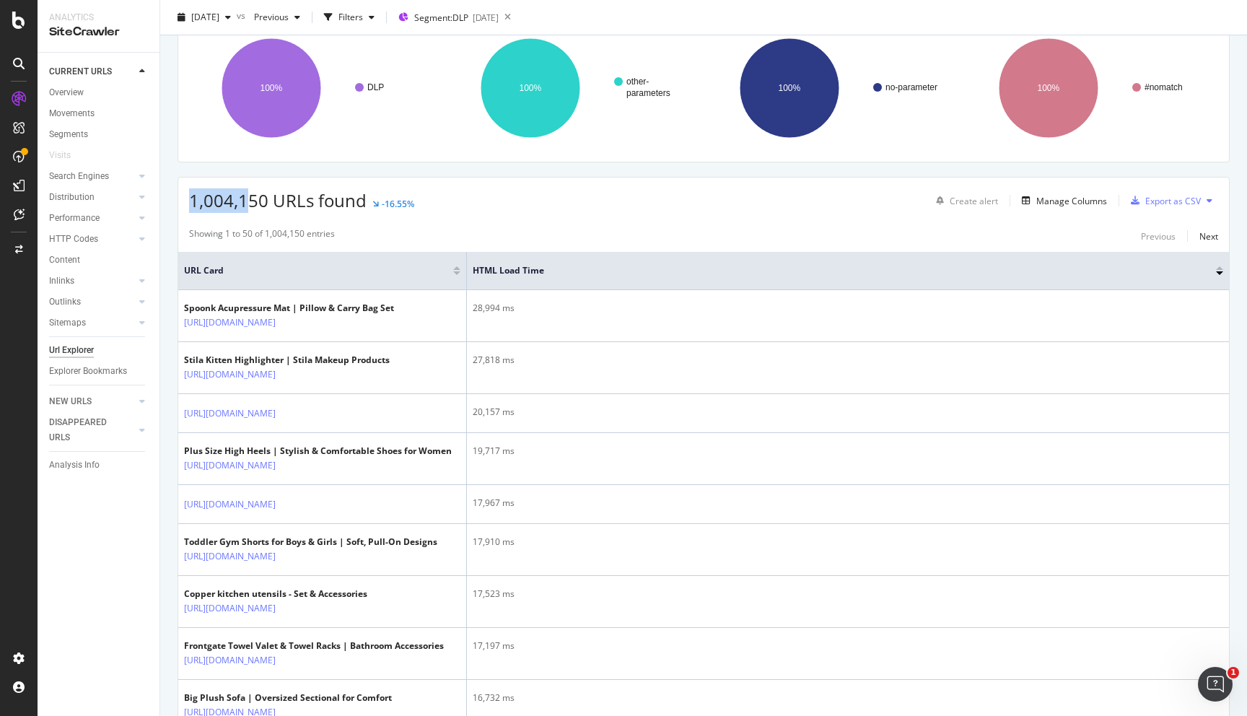
scroll to position [51, 0]
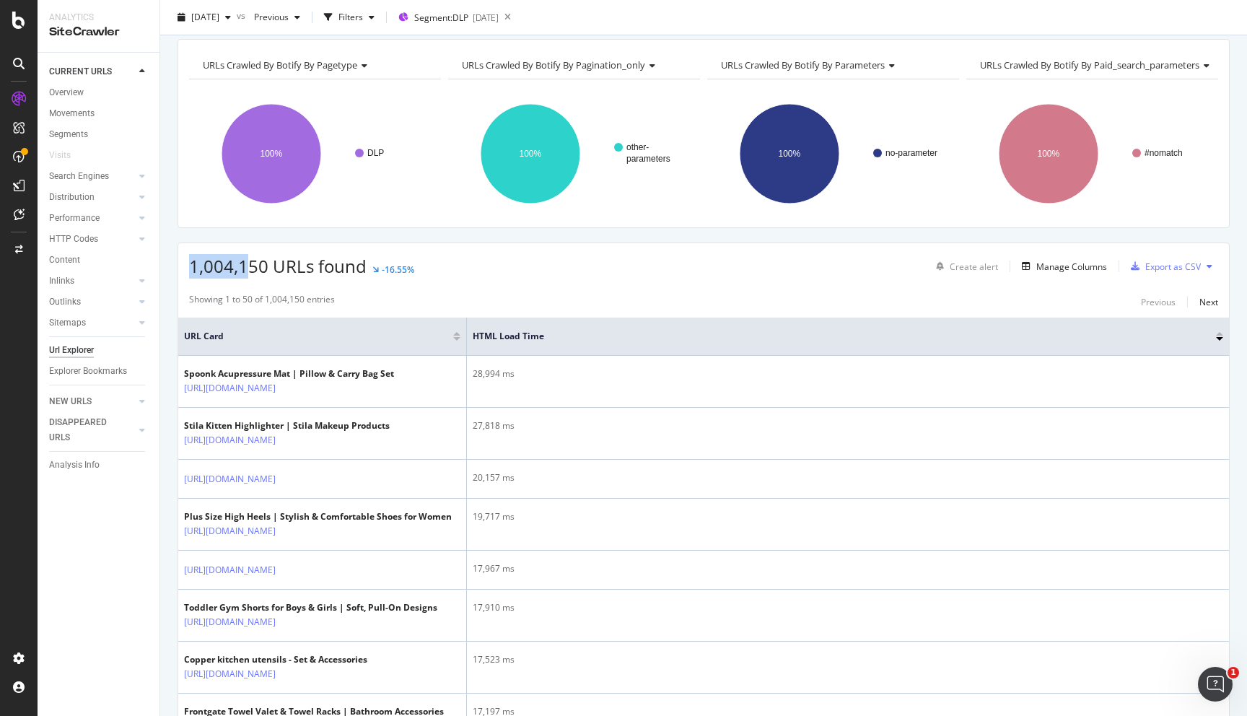
click at [248, 268] on span "1,004,150 URLs found" at bounding box center [278, 266] width 178 height 24
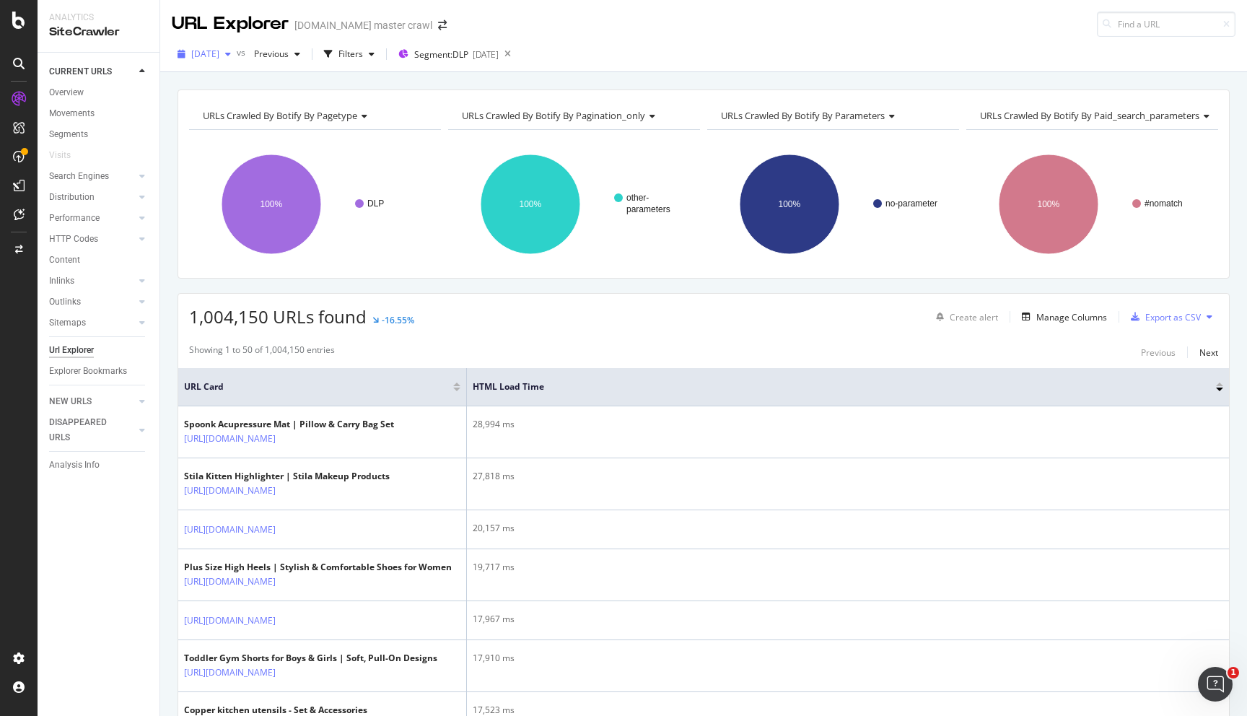
click at [219, 57] on span "[DATE]" at bounding box center [205, 54] width 28 height 12
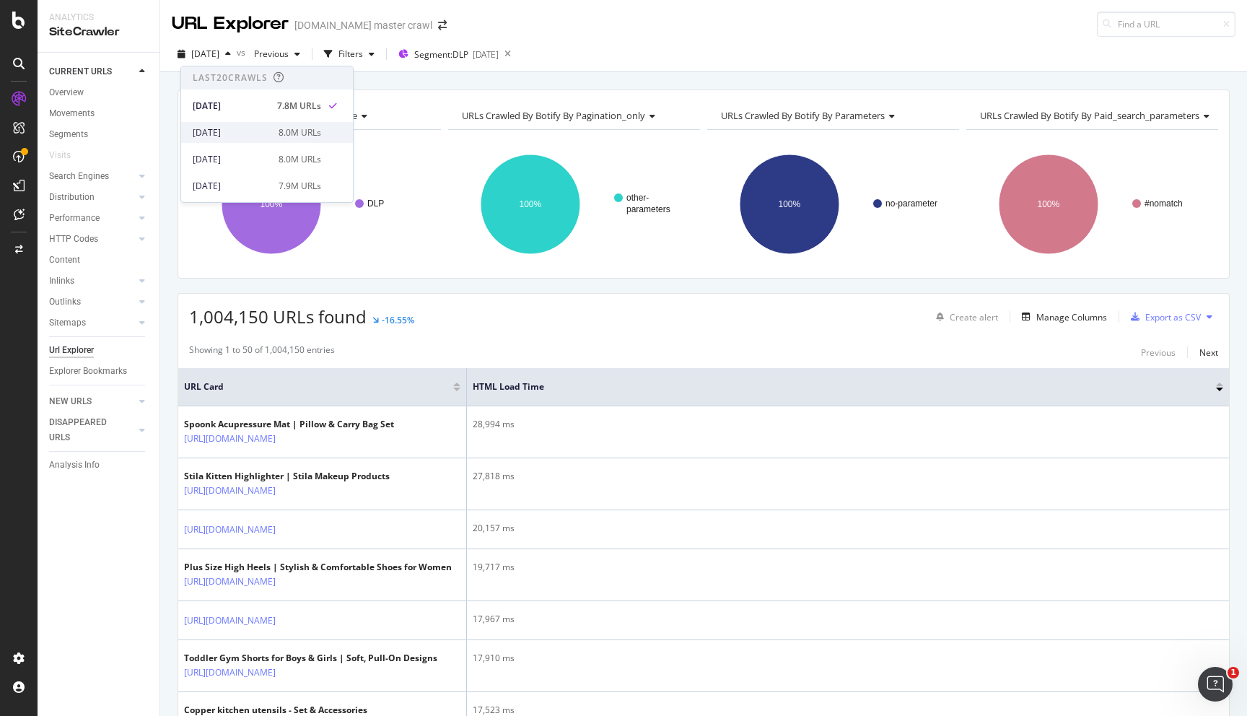
click at [210, 126] on div "[DATE]" at bounding box center [231, 132] width 77 height 13
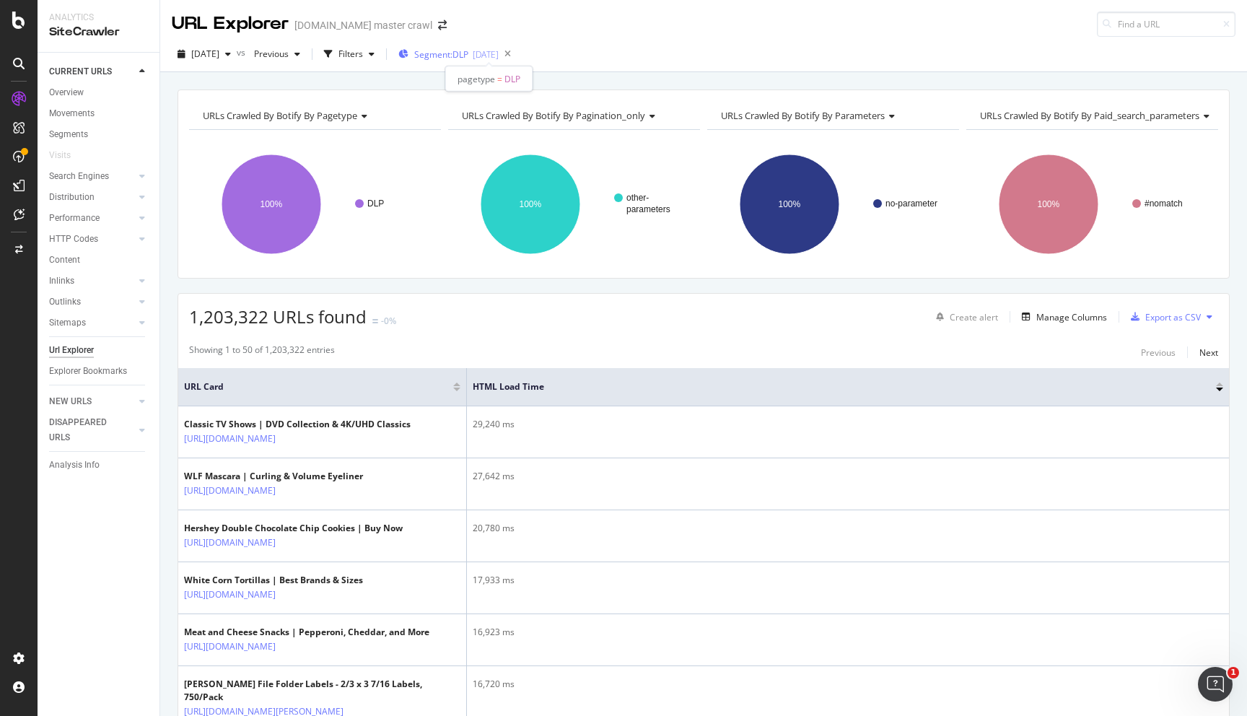
click at [499, 54] on div "Segment: DLP [DATE]" at bounding box center [448, 54] width 100 height 12
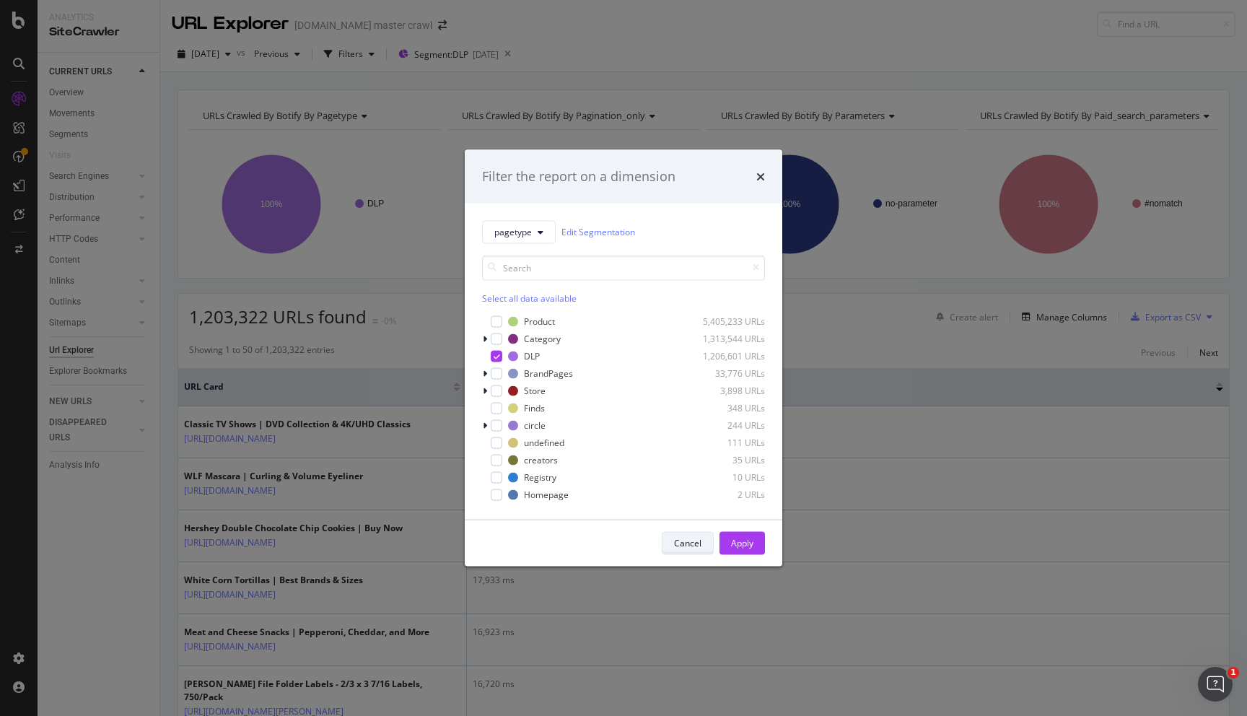
click at [693, 547] on div "Cancel" at bounding box center [687, 543] width 27 height 12
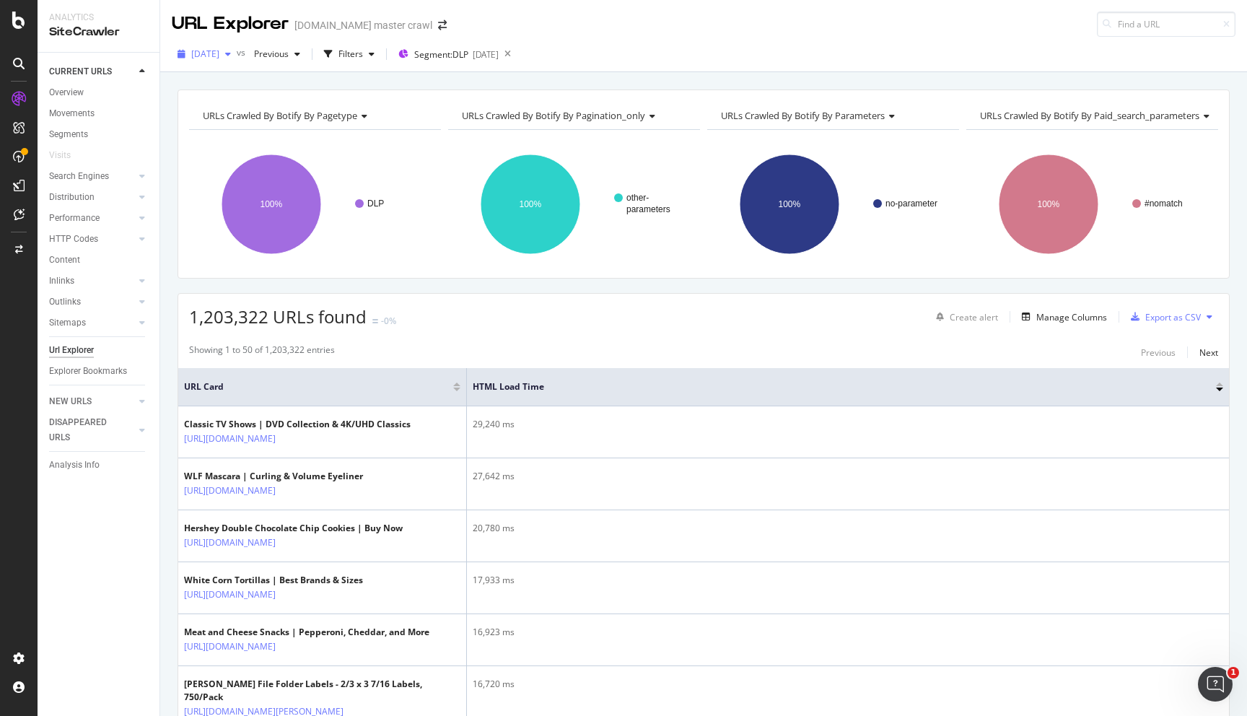
click at [219, 59] on span "[DATE]" at bounding box center [205, 54] width 28 height 12
click at [214, 53] on span "[DATE]" at bounding box center [205, 54] width 28 height 12
click at [1214, 318] on button at bounding box center [1209, 316] width 17 height 23
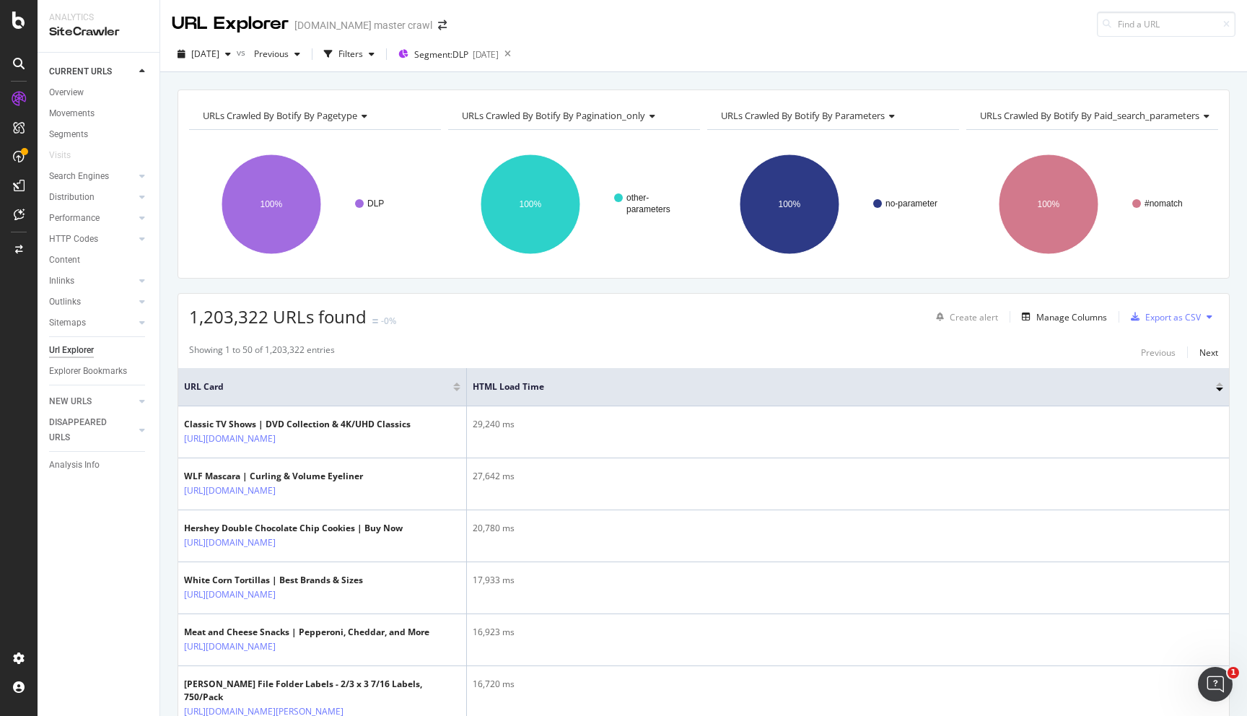
click at [1226, 347] on div "Showing 1 to 50 of 1,203,322 entries Previous Next" at bounding box center [703, 351] width 1051 height 17
click at [1219, 388] on div at bounding box center [1219, 390] width 7 height 4
click at [1220, 382] on div at bounding box center [1219, 384] width 7 height 4
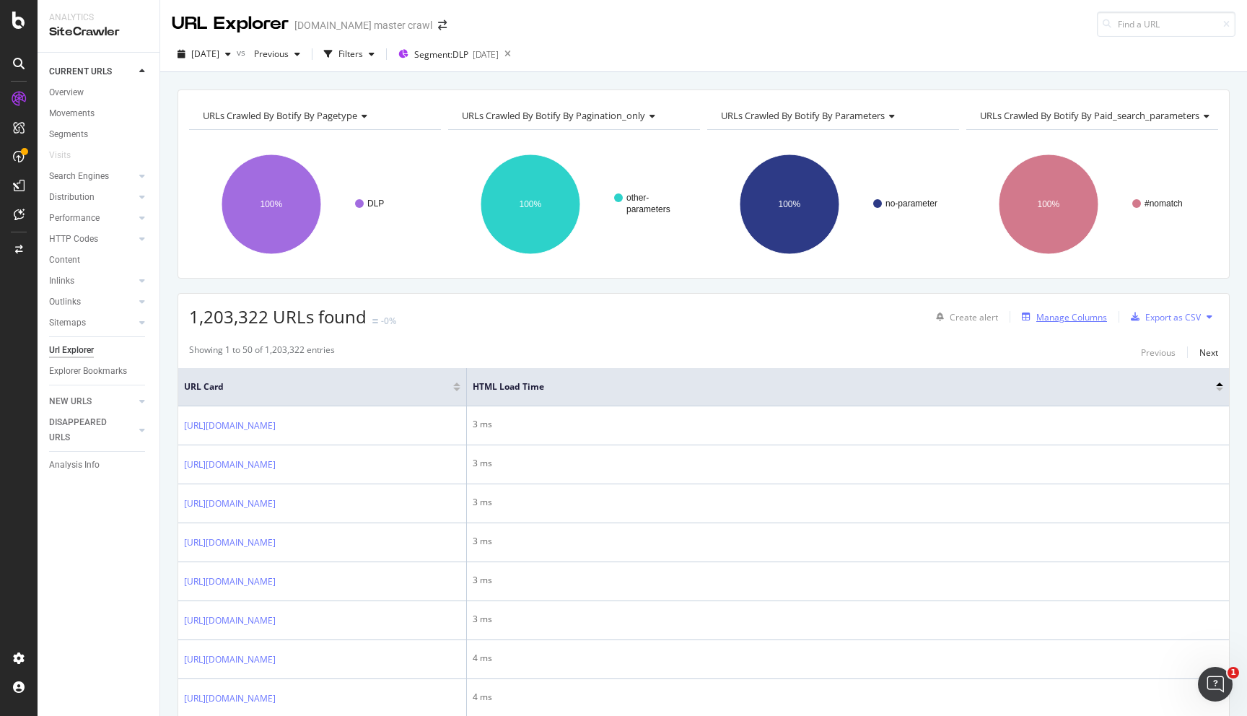
click at [1074, 315] on div "Manage Columns" at bounding box center [1071, 317] width 71 height 12
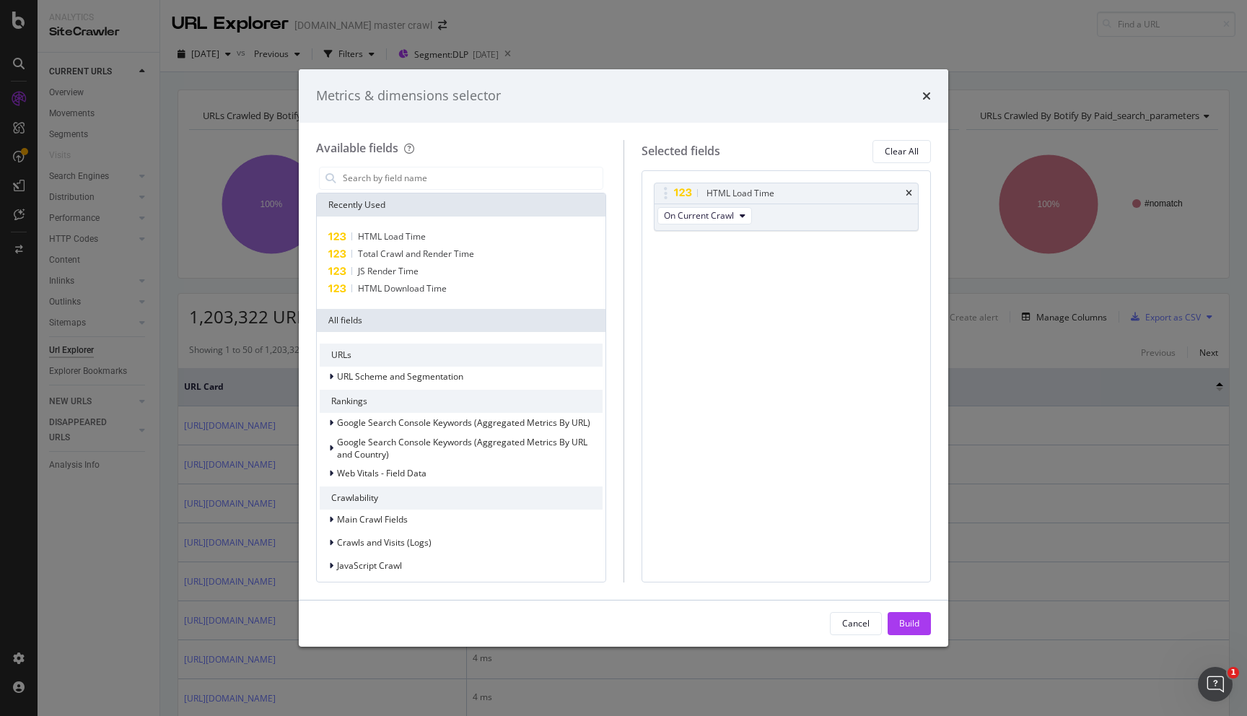
click at [1130, 347] on div "Metrics & dimensions selector Available fields Recently Used HTML Load Time Tot…" at bounding box center [623, 358] width 1247 height 716
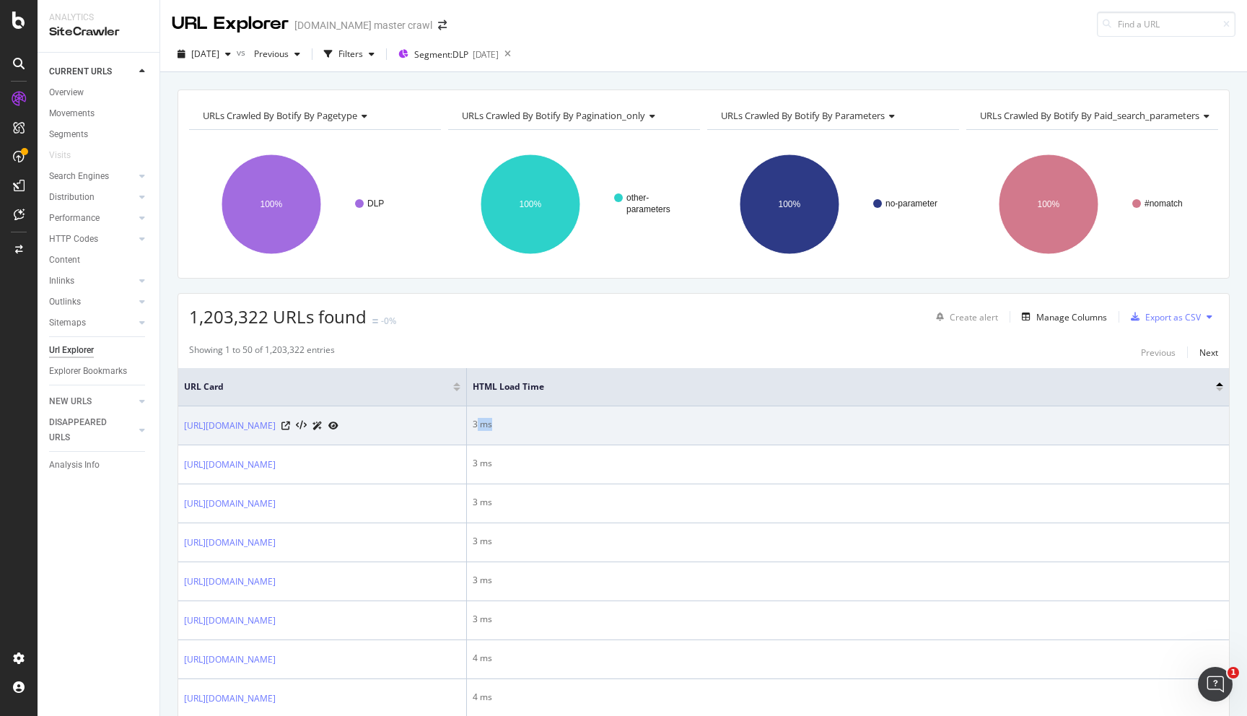
drag, startPoint x: 476, startPoint y: 426, endPoint x: 497, endPoint y: 426, distance: 20.9
click at [497, 426] on div "3 ms" at bounding box center [848, 424] width 750 height 13
